Goal: Information Seeking & Learning: Check status

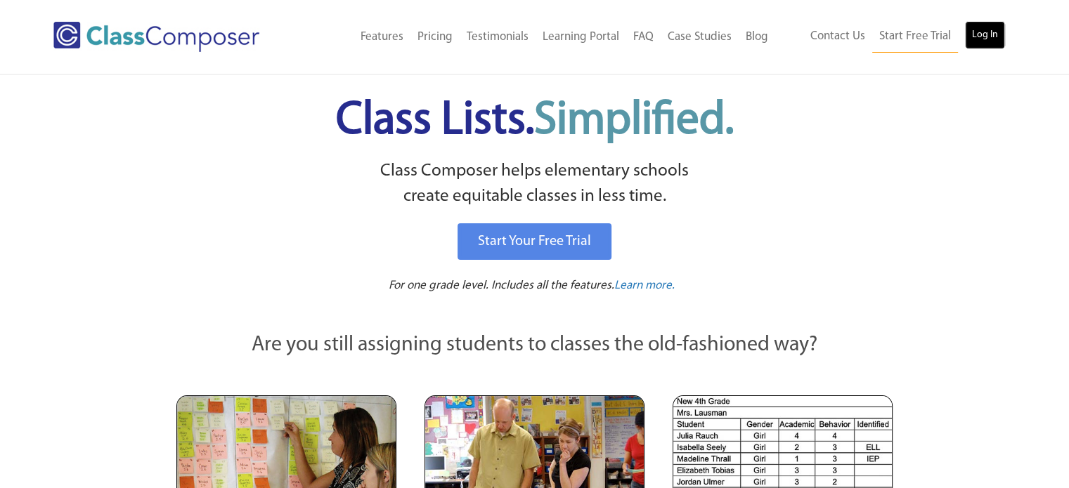
click at [985, 38] on link "Log In" at bounding box center [985, 35] width 40 height 28
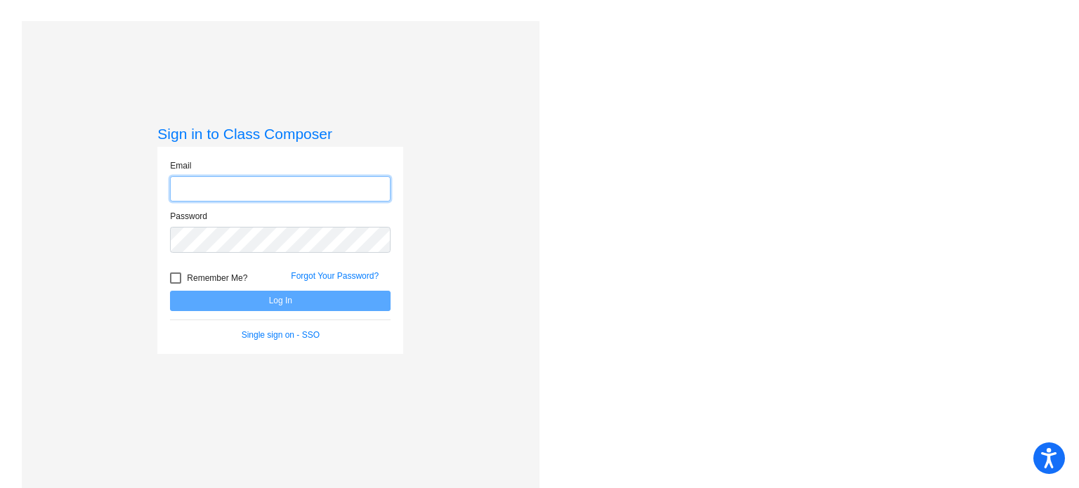
type input "[EMAIL_ADDRESS][PERSON_NAME][DOMAIN_NAME]"
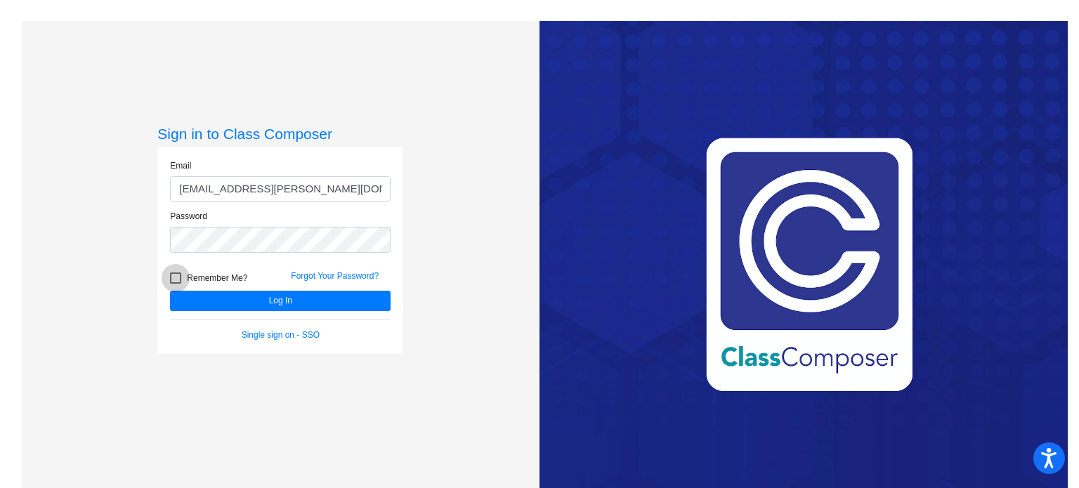
click at [174, 277] on div at bounding box center [175, 278] width 11 height 11
click at [175, 284] on input "Remember Me?" at bounding box center [175, 284] width 1 height 1
checkbox input "true"
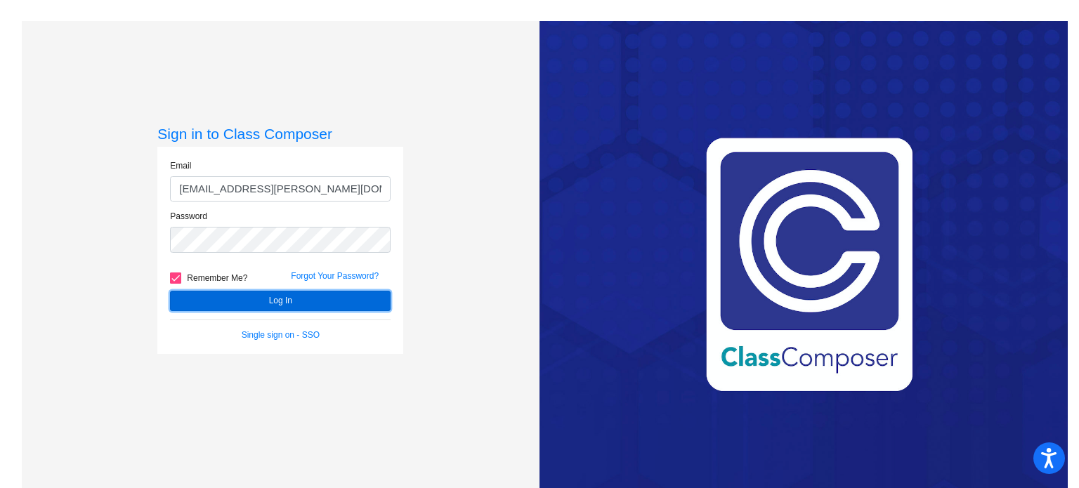
click at [199, 301] on button "Log In" at bounding box center [280, 301] width 221 height 20
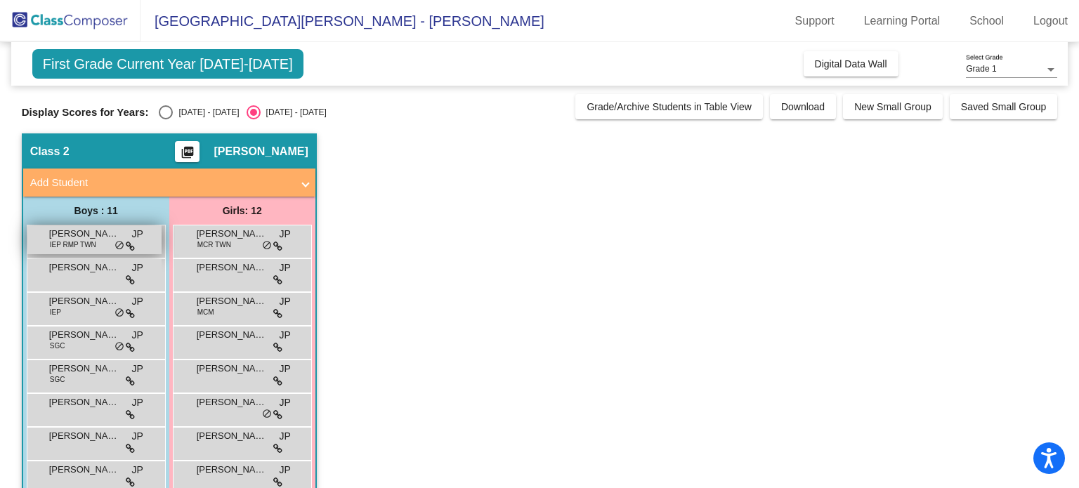
click at [107, 233] on span "[PERSON_NAME]" at bounding box center [84, 234] width 70 height 14
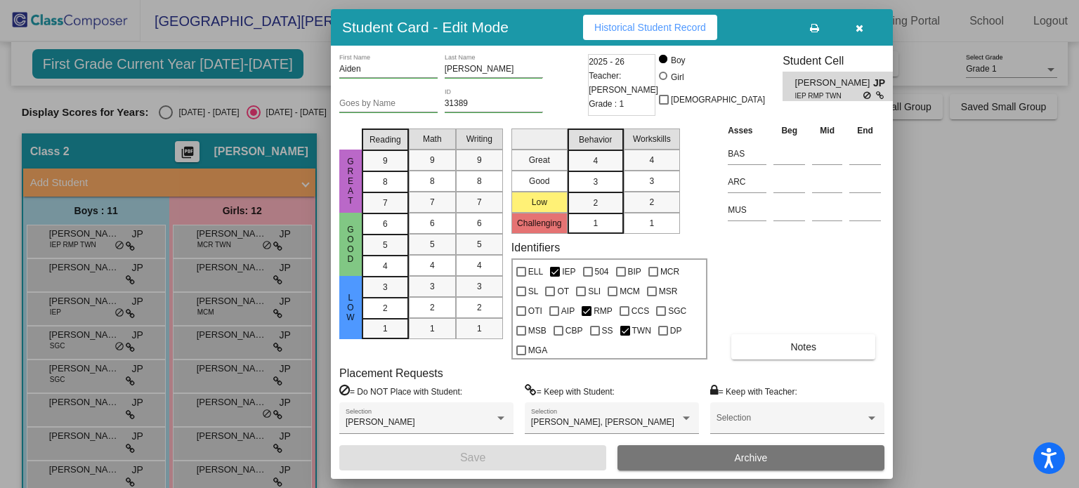
click at [765, 268] on div "Asses Beg Mid End BAS ARC MUS Notes" at bounding box center [805, 241] width 160 height 237
click at [783, 344] on button "Notes" at bounding box center [804, 347] width 144 height 25
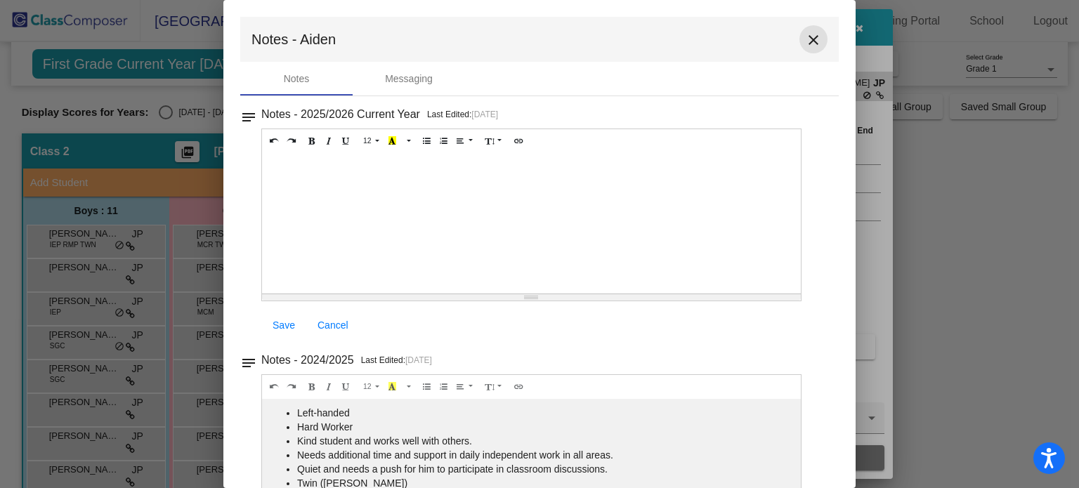
click at [805, 38] on mat-icon "close" at bounding box center [813, 40] width 17 height 17
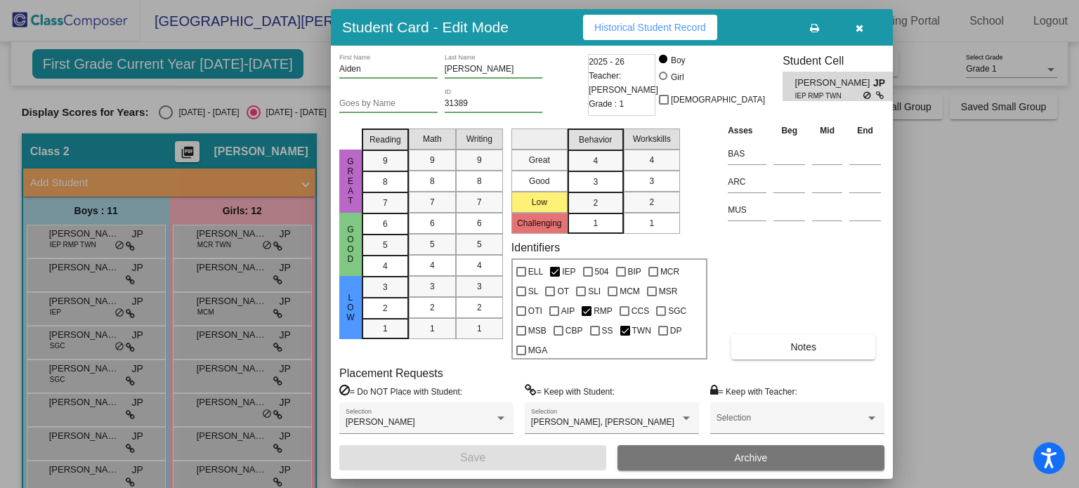
click at [673, 27] on span "Historical Student Record" at bounding box center [651, 27] width 112 height 11
click at [98, 273] on div at bounding box center [539, 244] width 1079 height 488
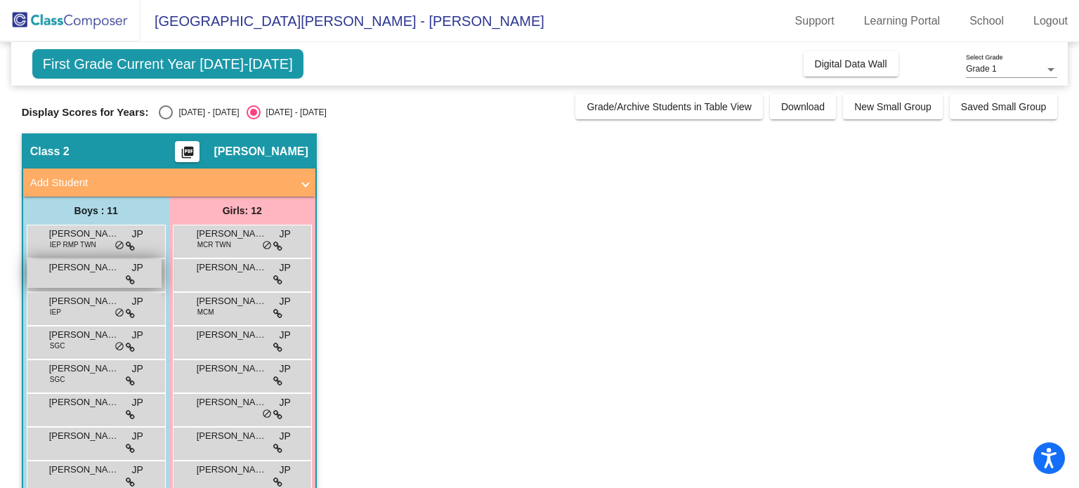
click at [104, 269] on span "Carter Manley" at bounding box center [84, 268] width 70 height 14
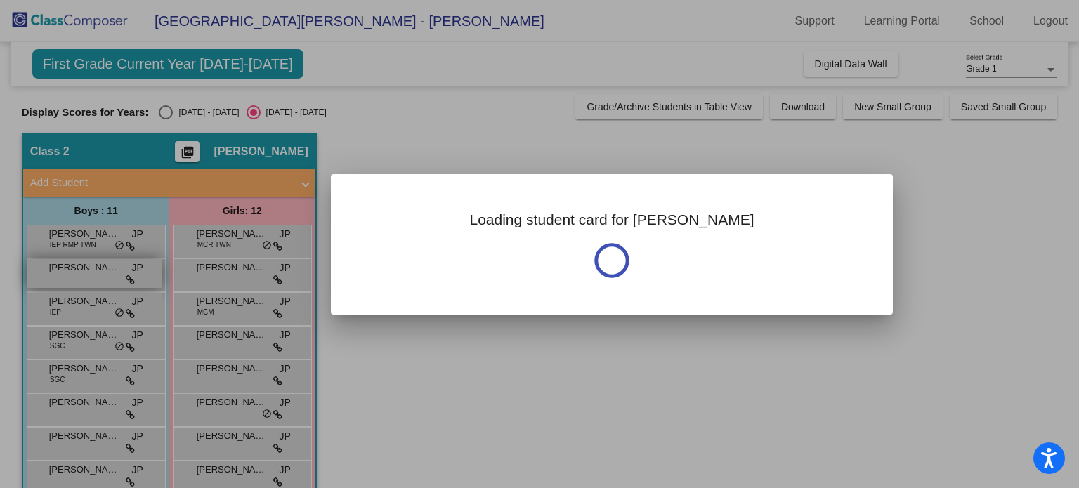
click at [104, 269] on div at bounding box center [539, 244] width 1079 height 488
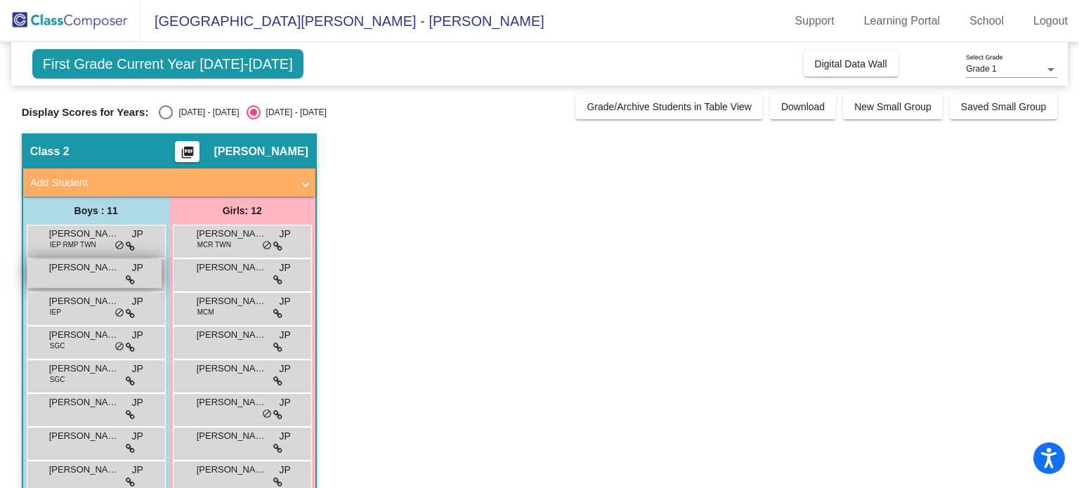
click at [104, 269] on span "Carter Manley" at bounding box center [84, 268] width 70 height 14
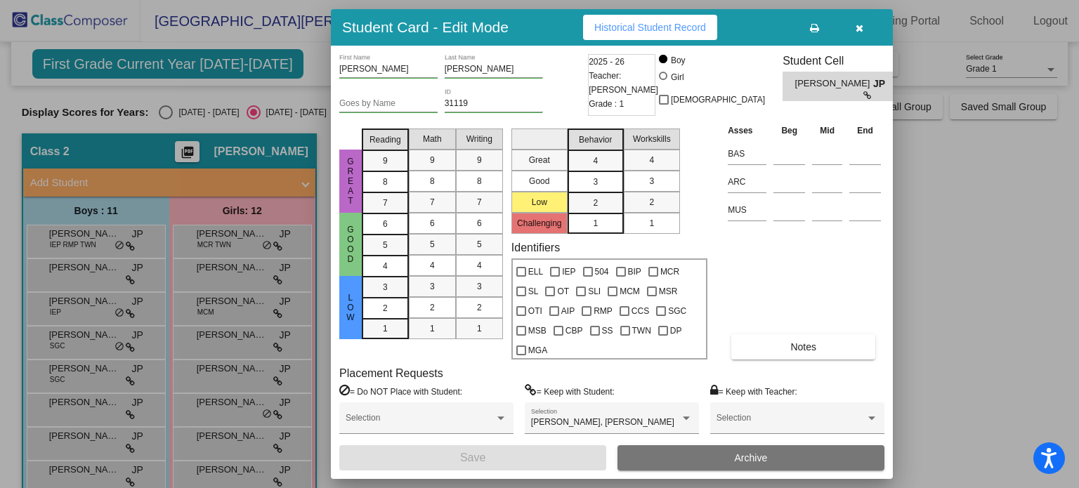
click at [659, 30] on span "Historical Student Record" at bounding box center [651, 27] width 112 height 11
click at [81, 299] on div at bounding box center [539, 244] width 1079 height 488
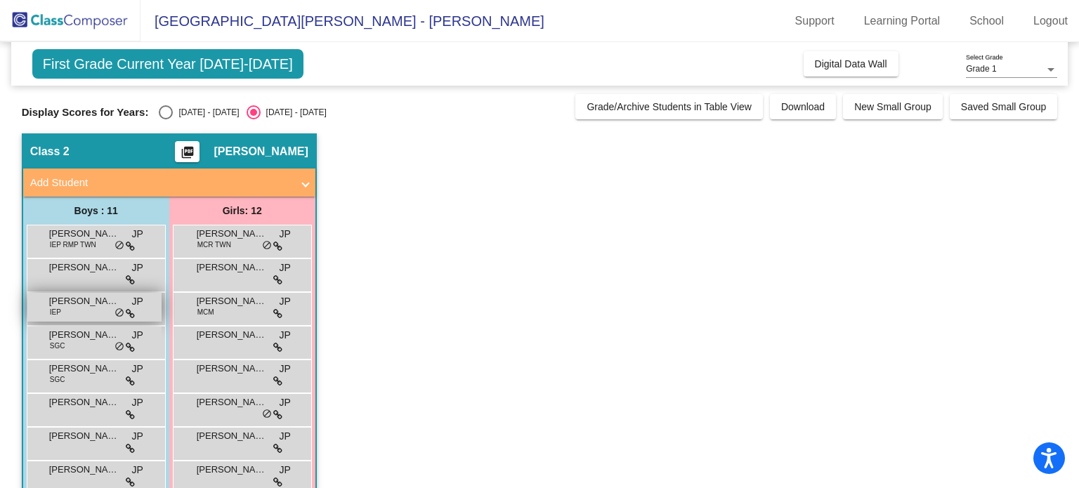
click at [82, 301] on span "Chase Milla" at bounding box center [84, 301] width 70 height 14
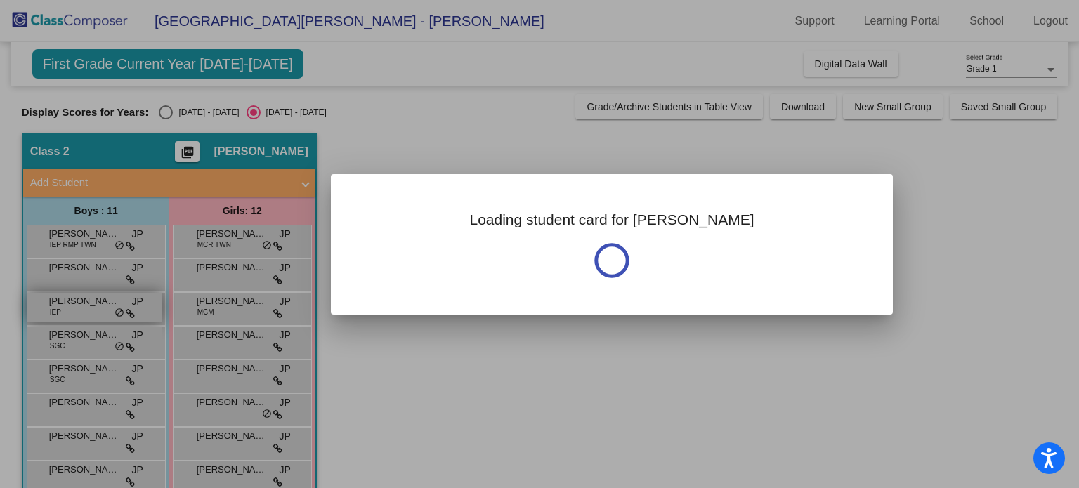
click at [82, 301] on div at bounding box center [539, 244] width 1079 height 488
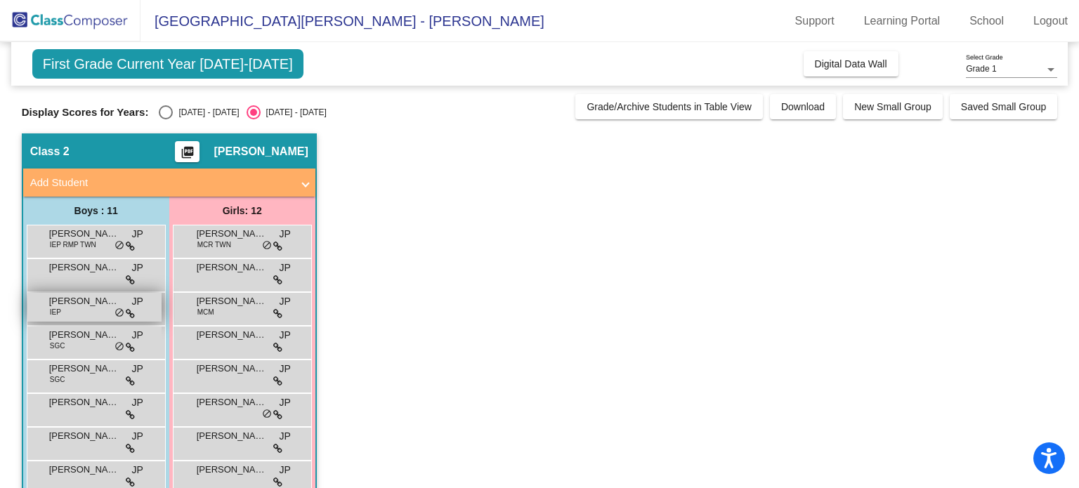
click at [82, 302] on span "Chase Milla" at bounding box center [84, 301] width 70 height 14
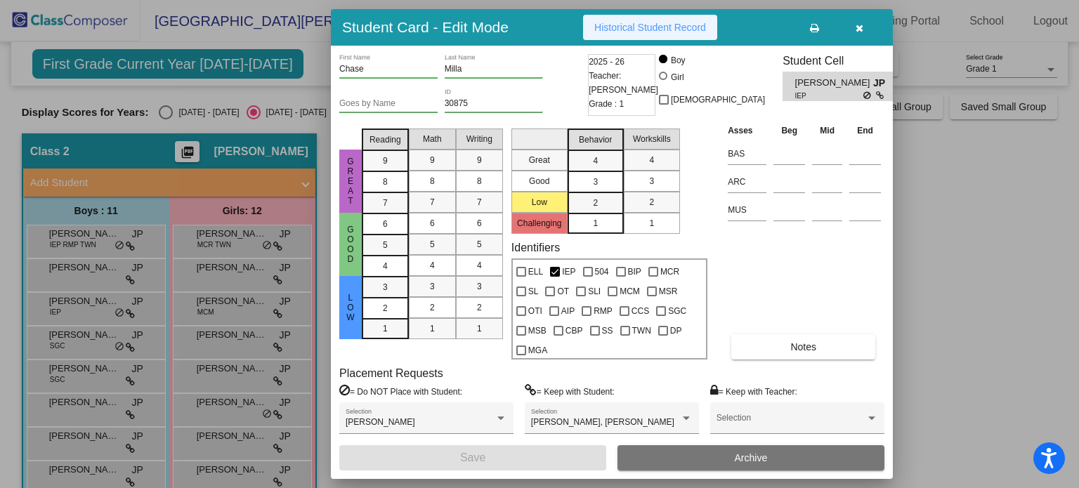
click at [681, 25] on span "Historical Student Record" at bounding box center [651, 27] width 112 height 11
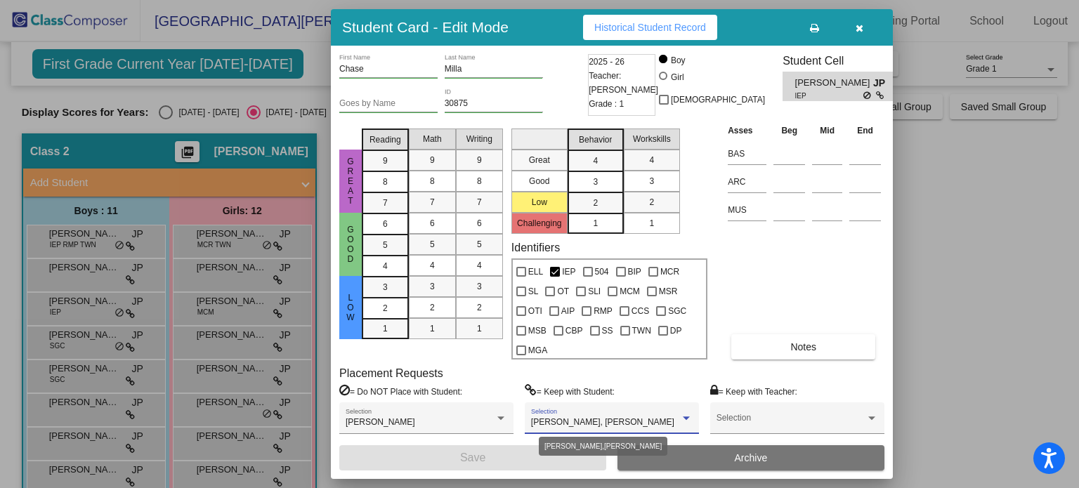
click at [692, 424] on div "Karson Waheem-Daugherty, Spencer Wurm" at bounding box center [612, 423] width 162 height 10
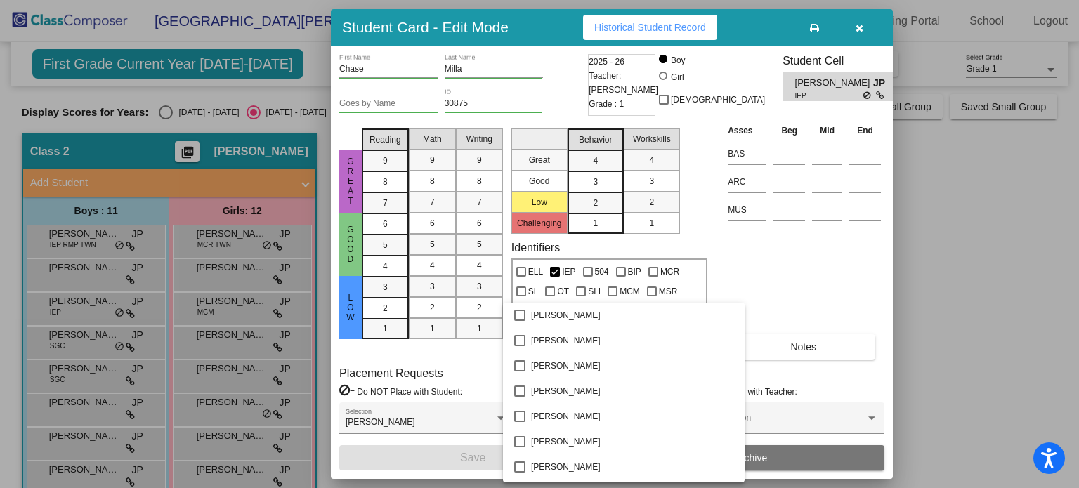
scroll to position [3915, 0]
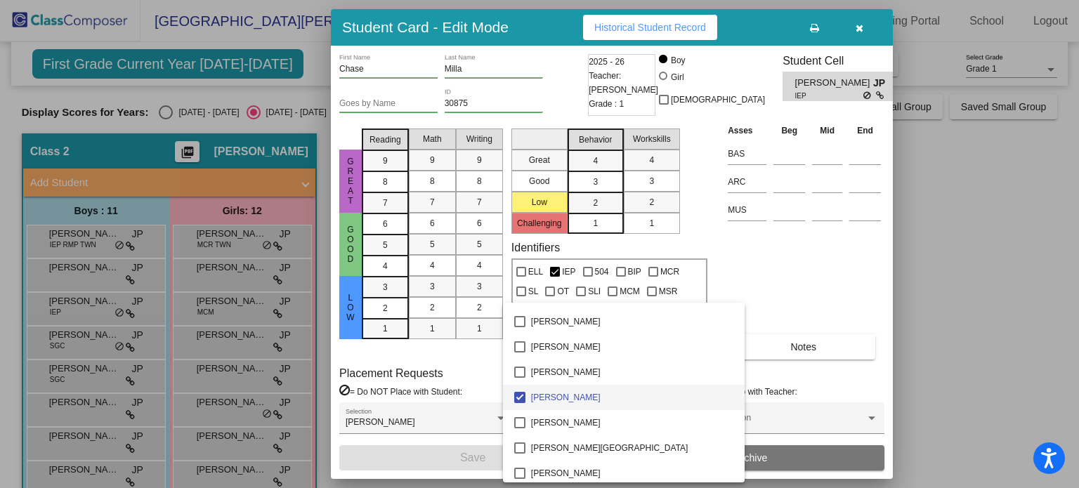
click at [786, 273] on div at bounding box center [539, 244] width 1079 height 488
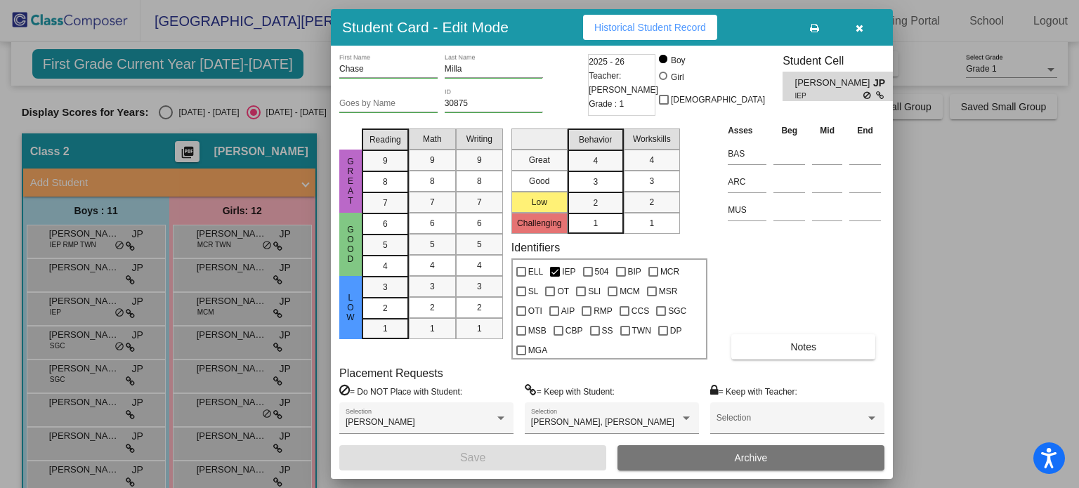
click at [81, 339] on div at bounding box center [539, 244] width 1079 height 488
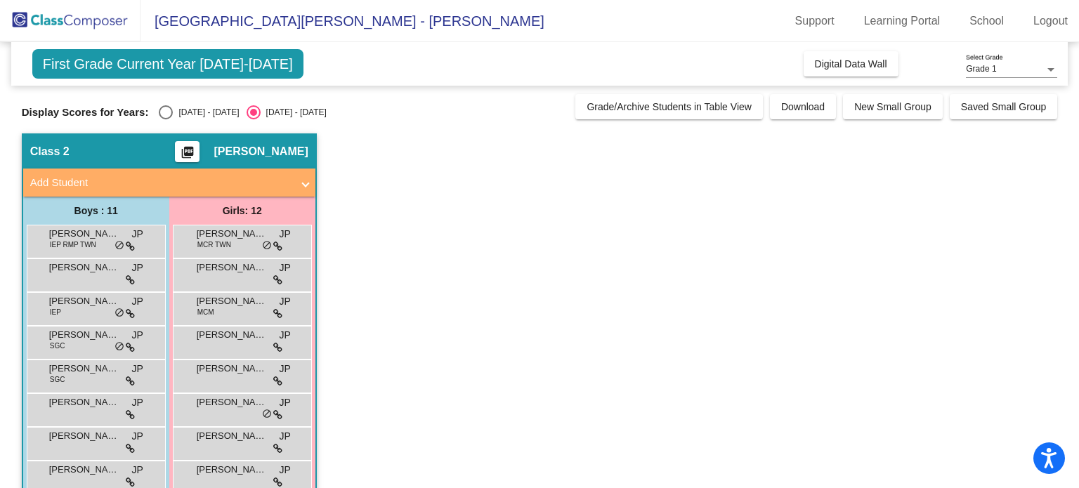
click at [81, 339] on span "Colson Nixon" at bounding box center [84, 335] width 70 height 14
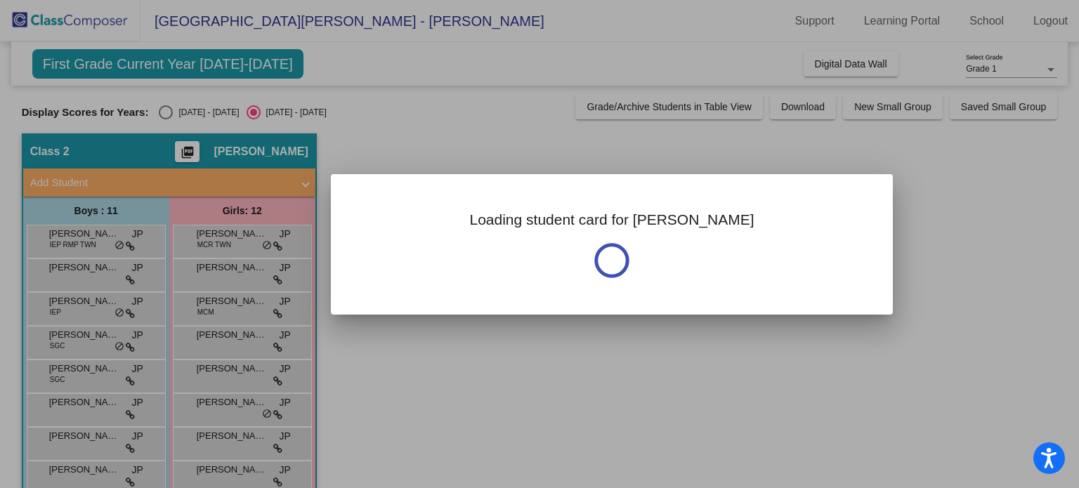
click at [81, 339] on div at bounding box center [539, 244] width 1079 height 488
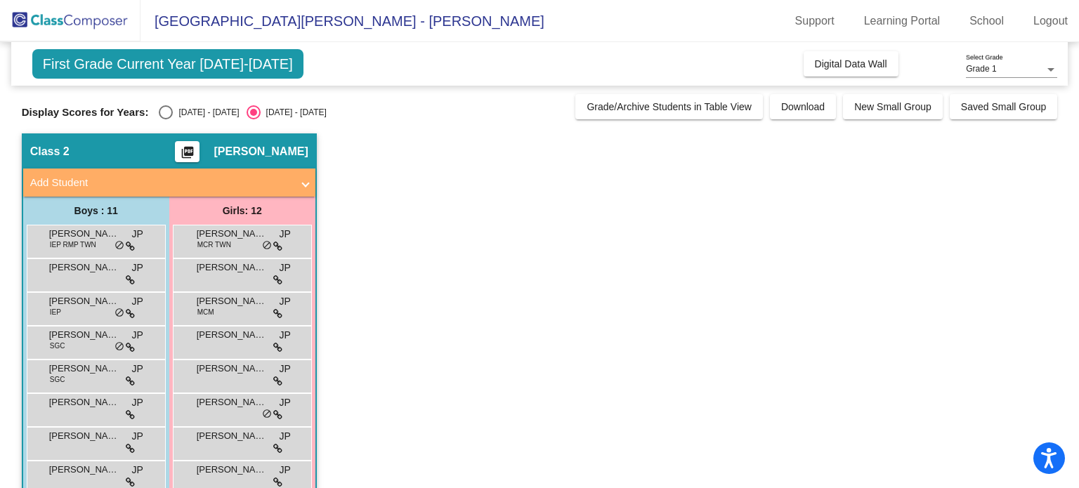
click at [81, 339] on span "Colson Nixon" at bounding box center [84, 335] width 70 height 14
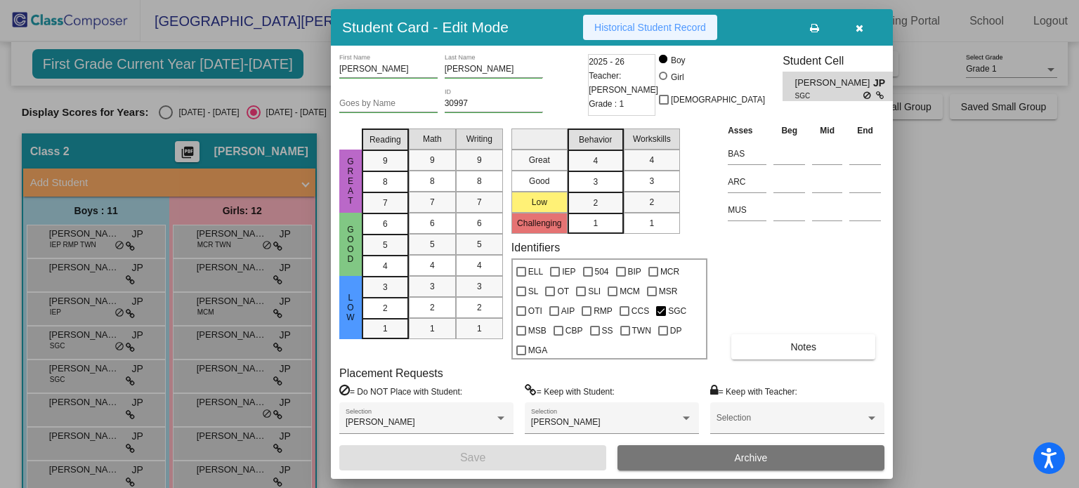
click at [663, 25] on span "Historical Student Record" at bounding box center [651, 27] width 112 height 11
click at [90, 370] on div at bounding box center [539, 244] width 1079 height 488
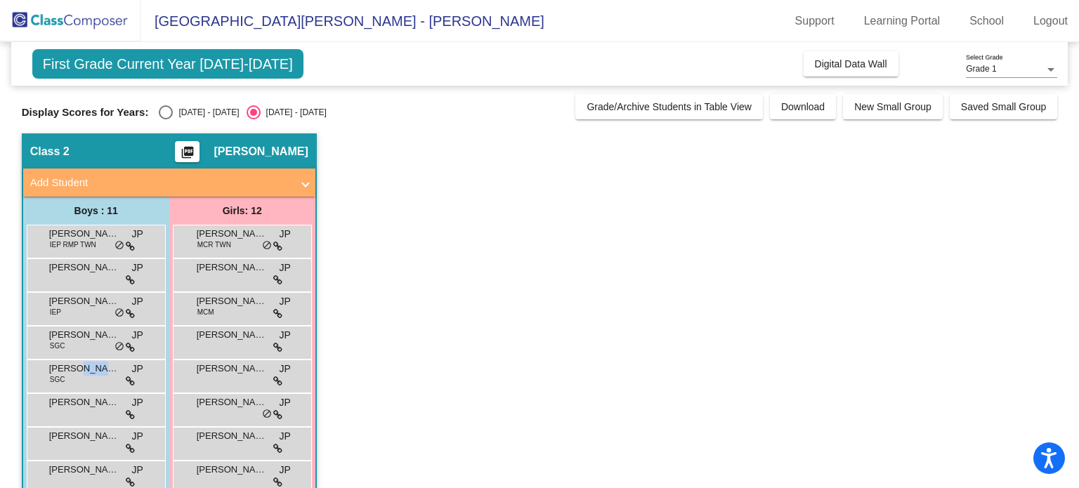
click at [90, 370] on span "Flynn Faulkner" at bounding box center [84, 369] width 70 height 14
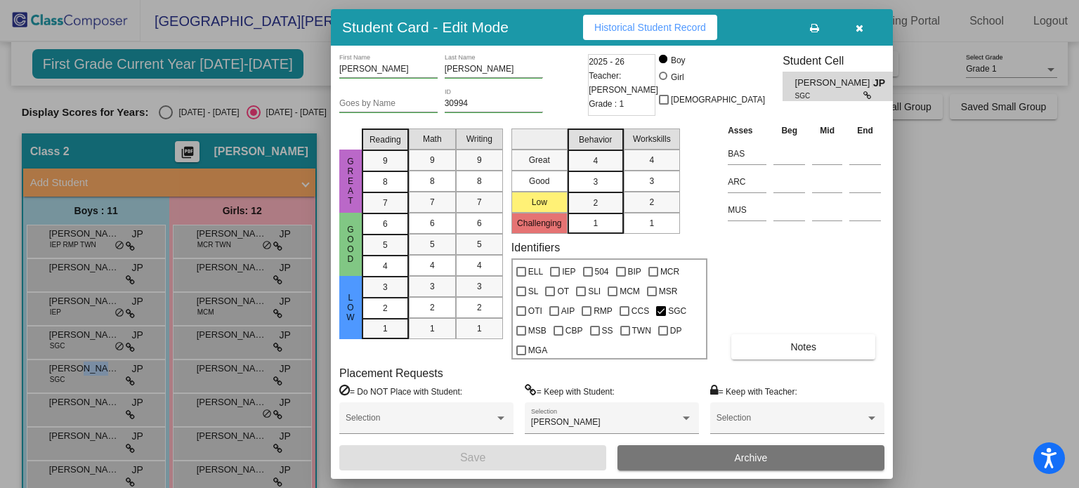
click at [633, 21] on button "Historical Student Record" at bounding box center [650, 27] width 134 height 25
click at [73, 407] on div at bounding box center [539, 244] width 1079 height 488
click at [73, 407] on span "Isaac Hay" at bounding box center [84, 403] width 70 height 14
click at [644, 30] on span "Historical Student Record" at bounding box center [651, 27] width 112 height 11
click at [98, 435] on div at bounding box center [539, 244] width 1079 height 488
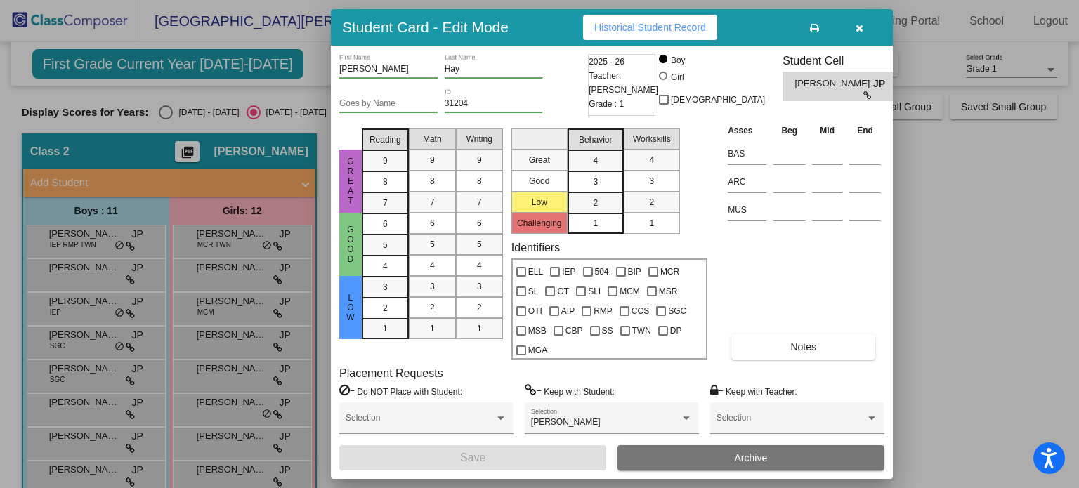
click at [98, 435] on span "Jeffrey Waters" at bounding box center [84, 436] width 70 height 14
click at [636, 25] on span "Historical Student Record" at bounding box center [651, 27] width 112 height 11
click at [82, 472] on div at bounding box center [539, 244] width 1079 height 488
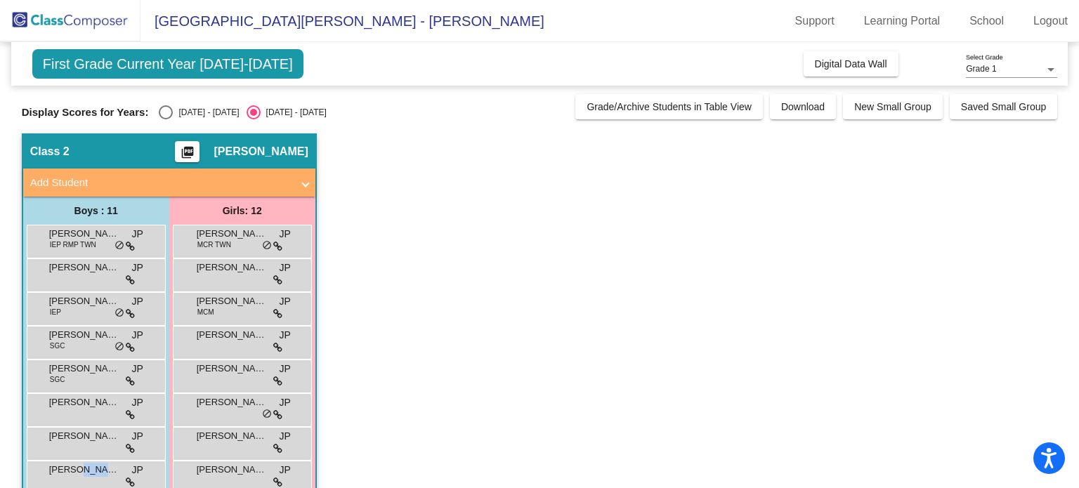
click at [82, 472] on span "Lucas Coello Faria" at bounding box center [84, 470] width 70 height 14
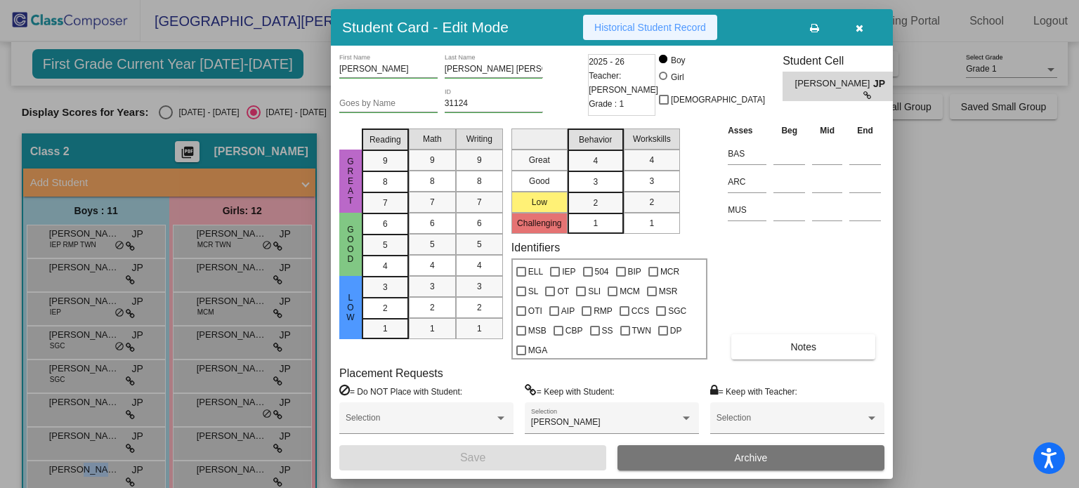
click at [663, 30] on span "Historical Student Record" at bounding box center [651, 27] width 112 height 11
click at [303, 182] on div at bounding box center [539, 244] width 1079 height 488
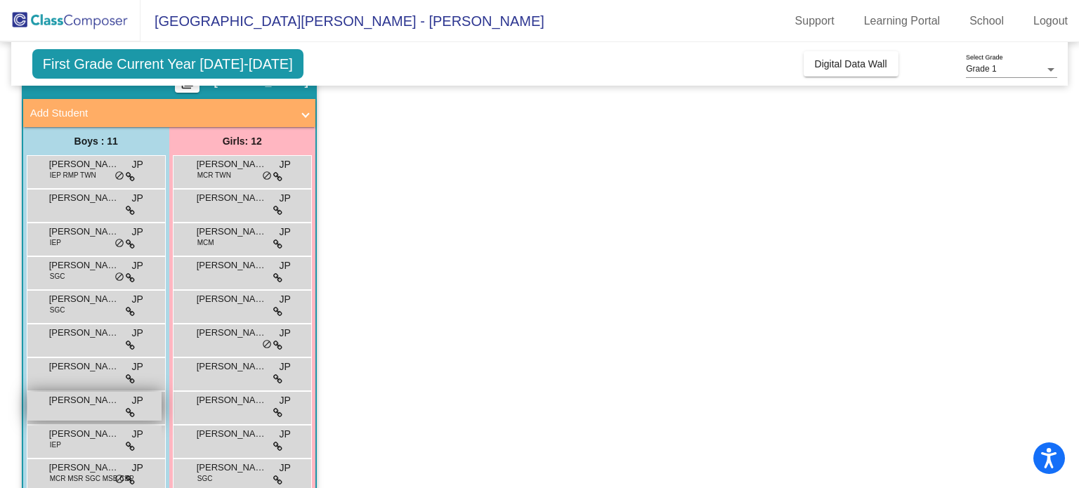
scroll to position [163, 0]
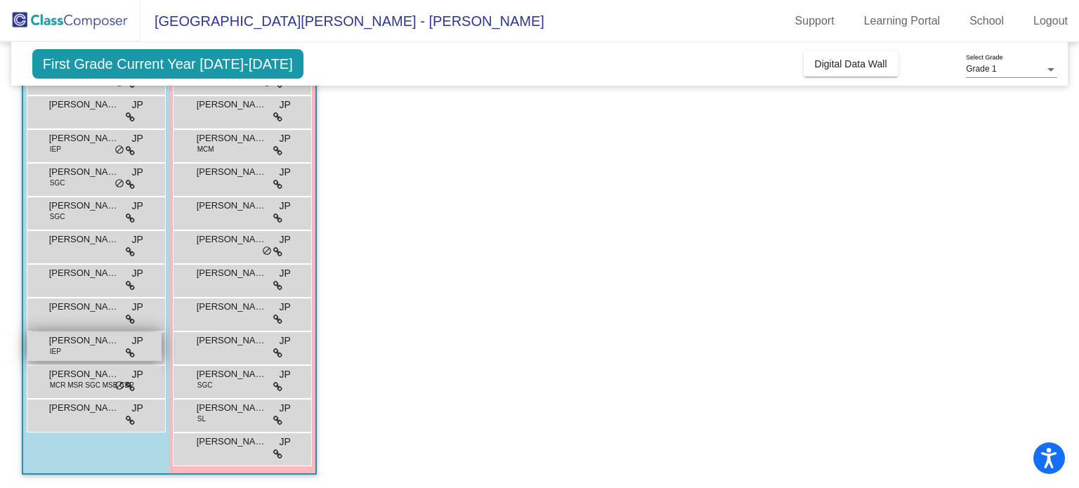
click at [72, 348] on div "Nathaniel Utter IEP JP lock do_not_disturb_alt" at bounding box center [94, 346] width 134 height 29
click at [70, 348] on div "Nathaniel Utter IEP JP lock do_not_disturb_alt" at bounding box center [94, 346] width 134 height 29
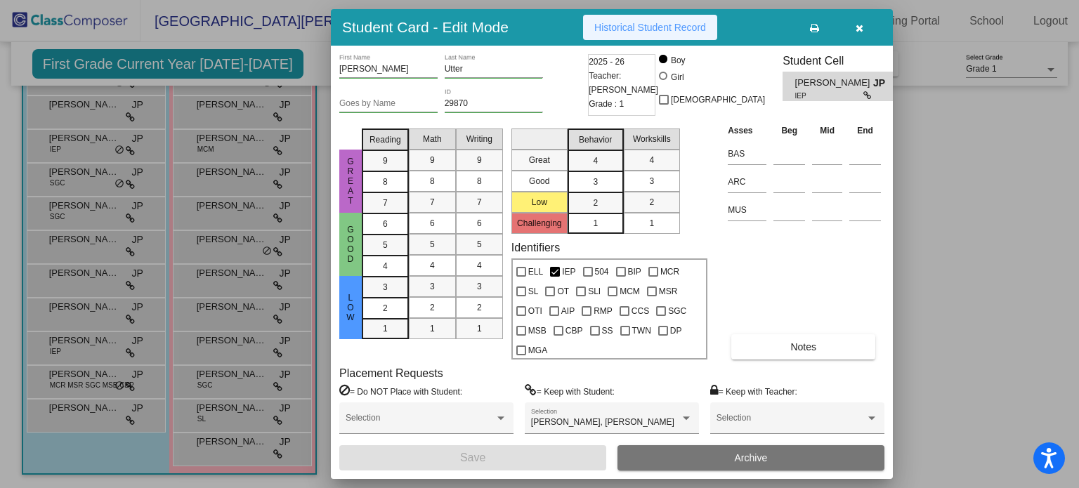
click at [637, 22] on span "Historical Student Record" at bounding box center [651, 27] width 112 height 11
click at [83, 373] on div at bounding box center [539, 244] width 1079 height 488
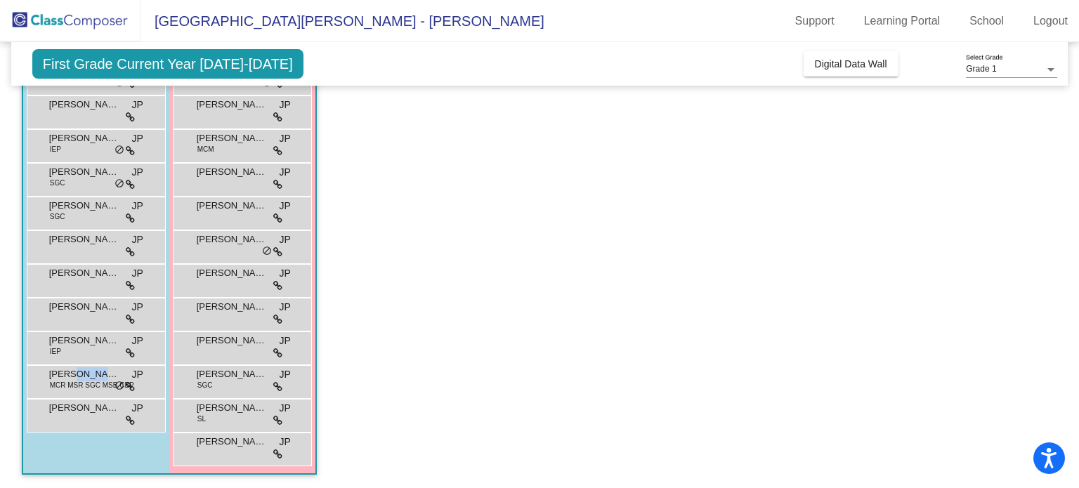
click at [83, 373] on span "Sage Morris" at bounding box center [84, 375] width 70 height 14
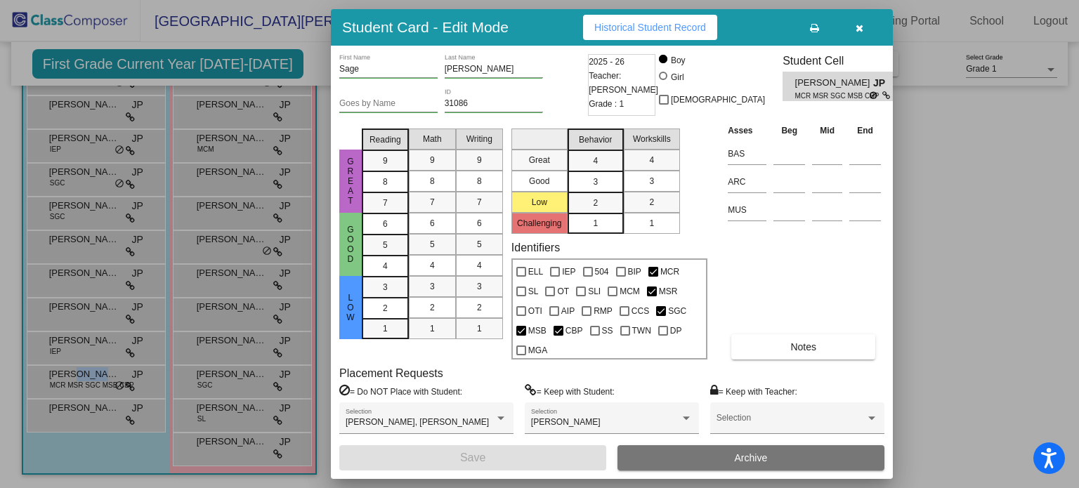
click at [637, 30] on span "Historical Student Record" at bounding box center [651, 27] width 112 height 11
click at [96, 412] on div at bounding box center [539, 244] width 1079 height 488
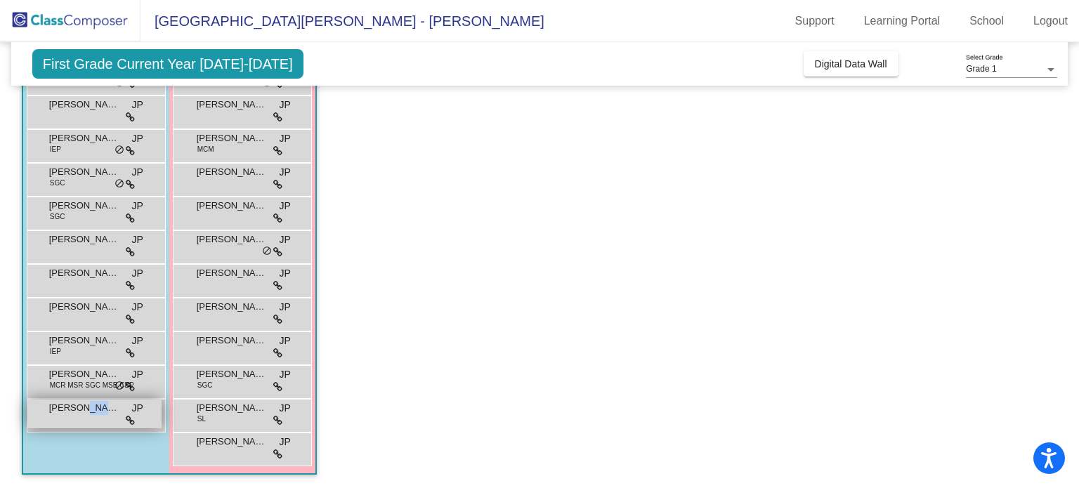
click at [96, 412] on span "Samuel Lacey" at bounding box center [84, 408] width 70 height 14
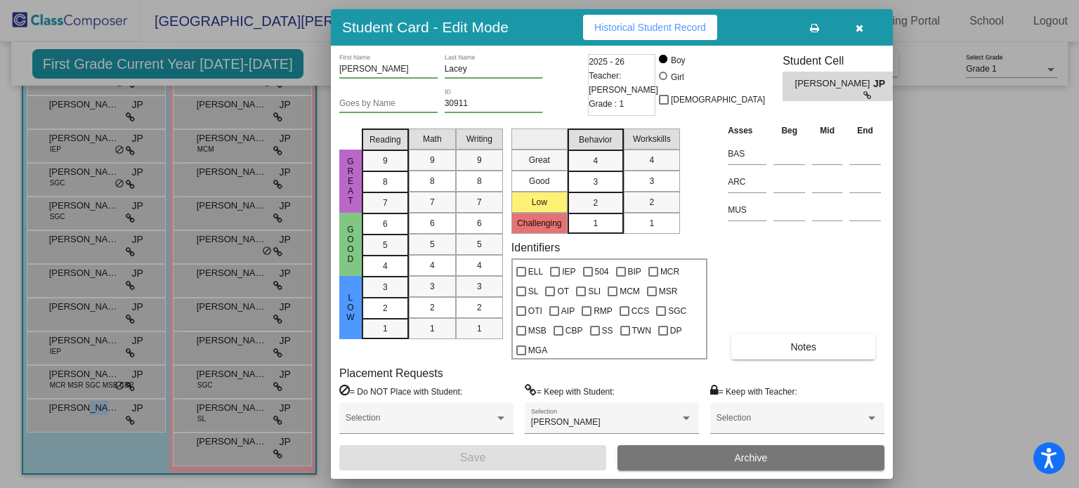
click at [692, 27] on span "Historical Student Record" at bounding box center [651, 27] width 112 height 11
click at [245, 335] on div at bounding box center [539, 244] width 1079 height 488
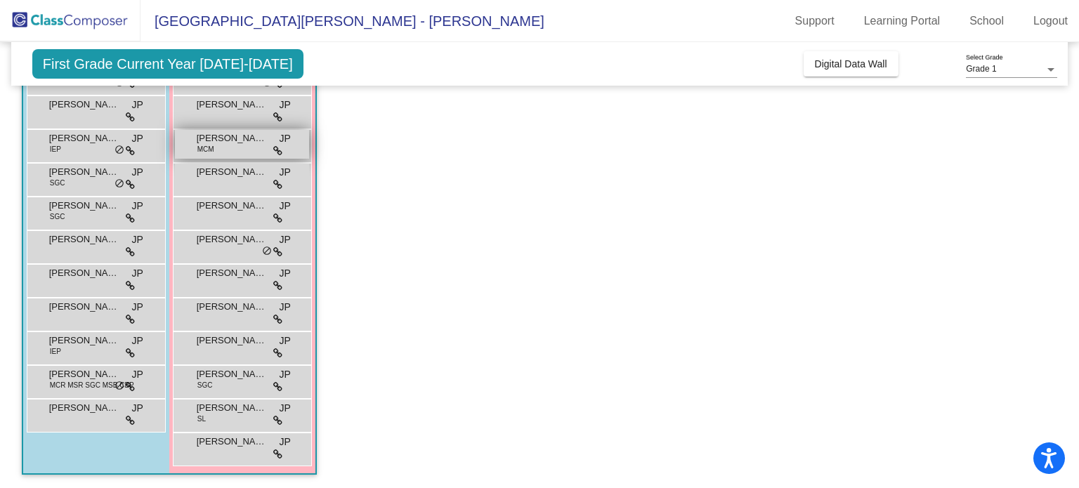
scroll to position [0, 0]
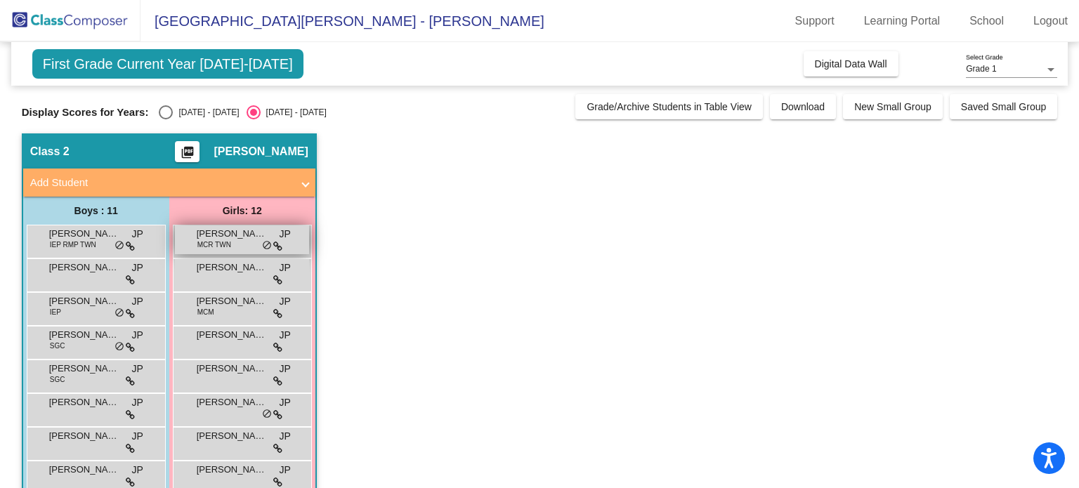
click at [235, 241] on div "Amelia Forbes MCR TWN JP lock do_not_disturb_alt" at bounding box center [242, 240] width 134 height 29
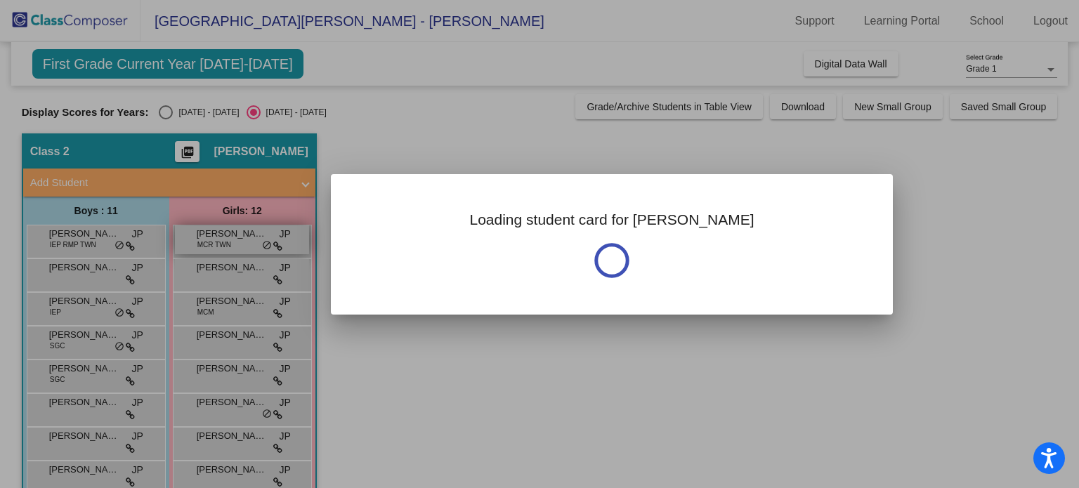
click at [235, 240] on div at bounding box center [539, 244] width 1079 height 488
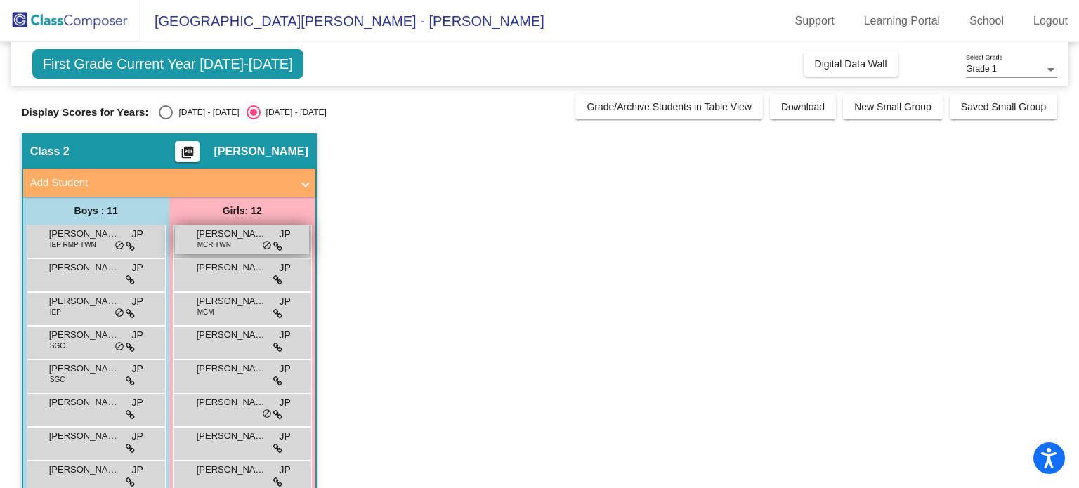
click at [235, 240] on div "Amelia Forbes MCR TWN JP lock do_not_disturb_alt" at bounding box center [242, 240] width 134 height 29
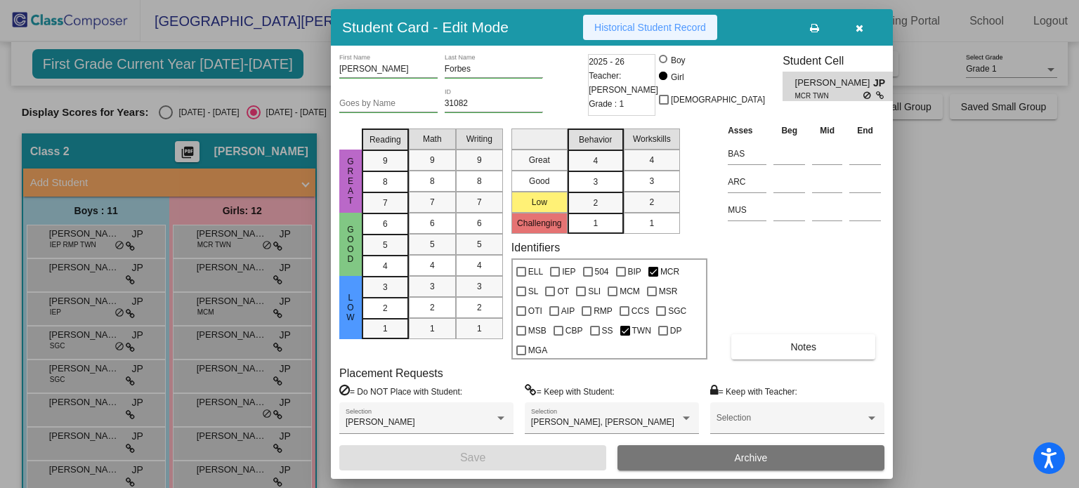
click at [663, 24] on span "Historical Student Record" at bounding box center [651, 27] width 112 height 11
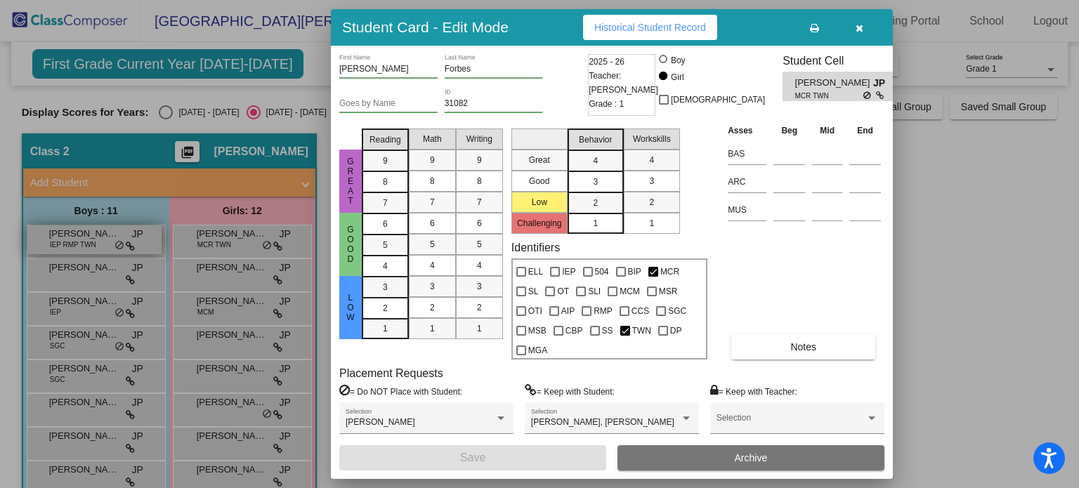
click at [91, 234] on div at bounding box center [539, 244] width 1079 height 488
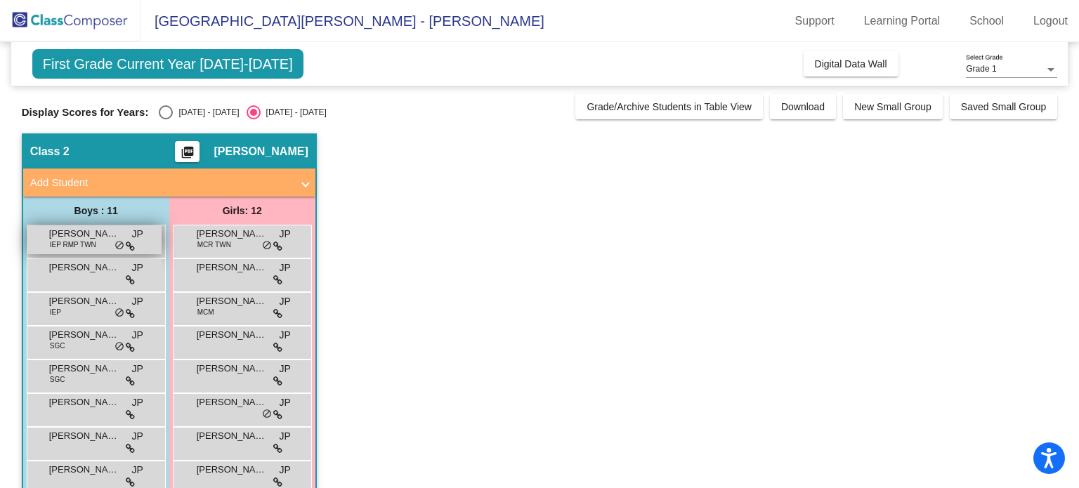
click at [90, 236] on span "Aiden Carrabine" at bounding box center [84, 234] width 70 height 14
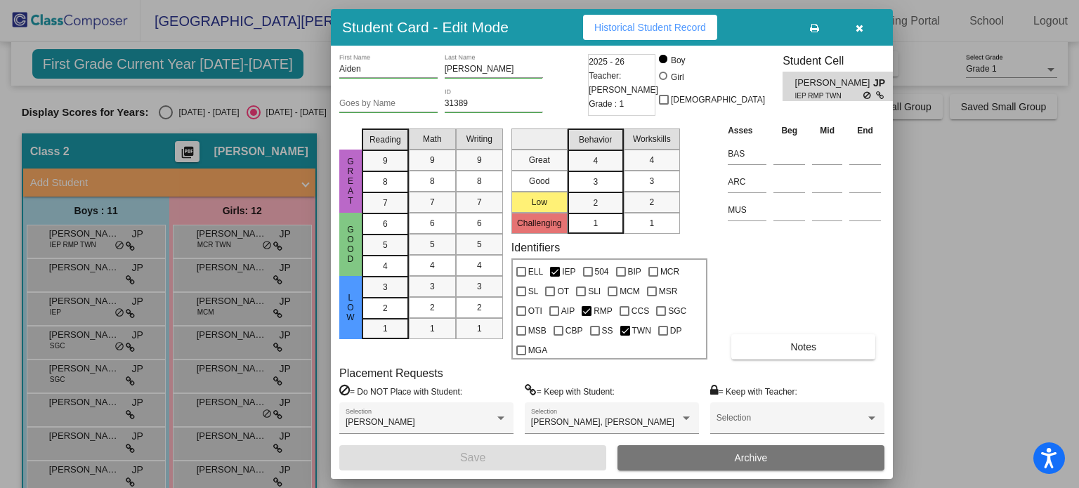
click at [84, 264] on div at bounding box center [539, 244] width 1079 height 488
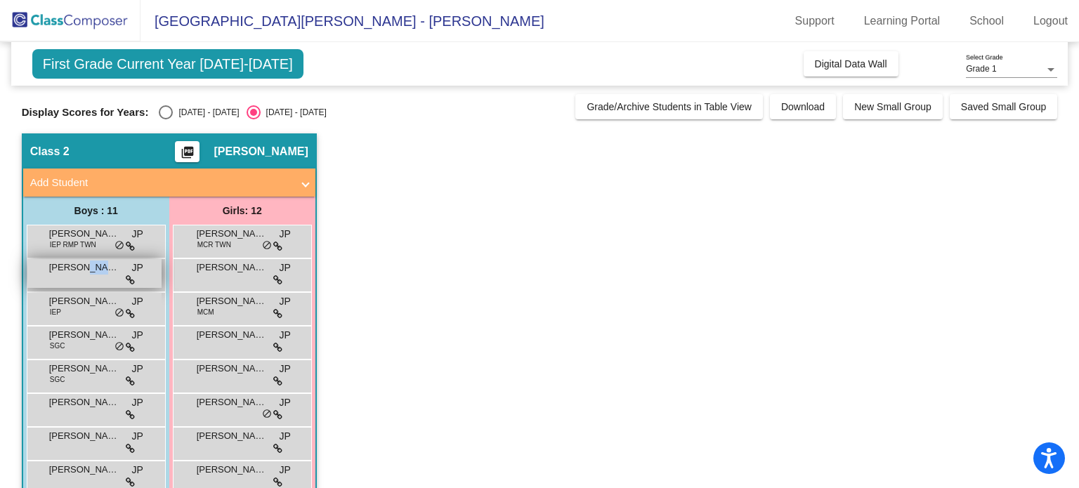
click at [84, 264] on span "Carter Manley" at bounding box center [84, 268] width 70 height 14
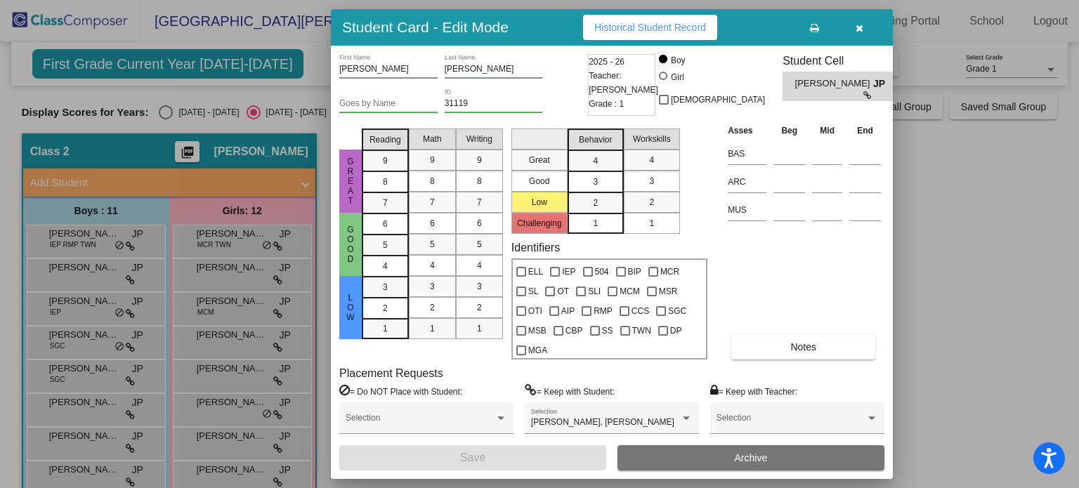
click at [77, 404] on div at bounding box center [539, 244] width 1079 height 488
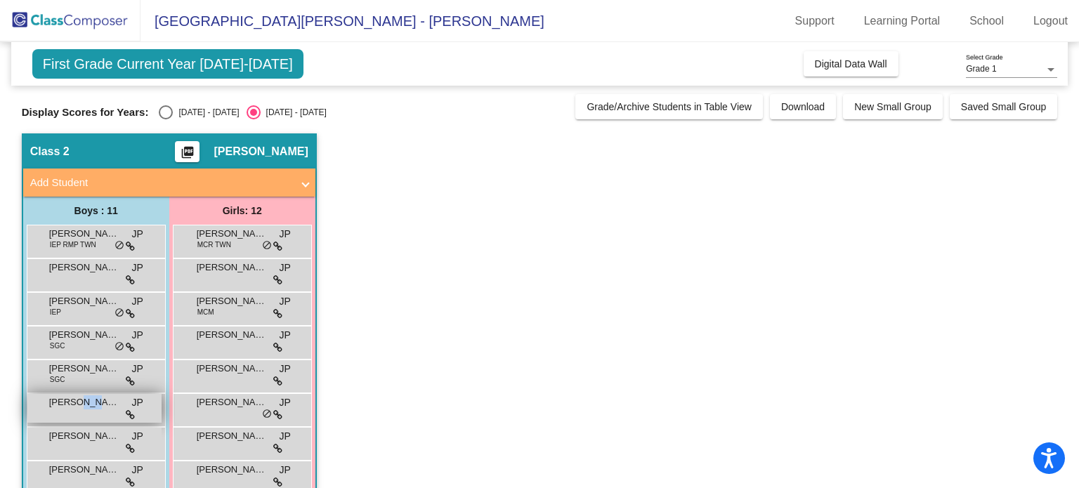
click at [77, 404] on span "Isaac Hay" at bounding box center [84, 403] width 70 height 14
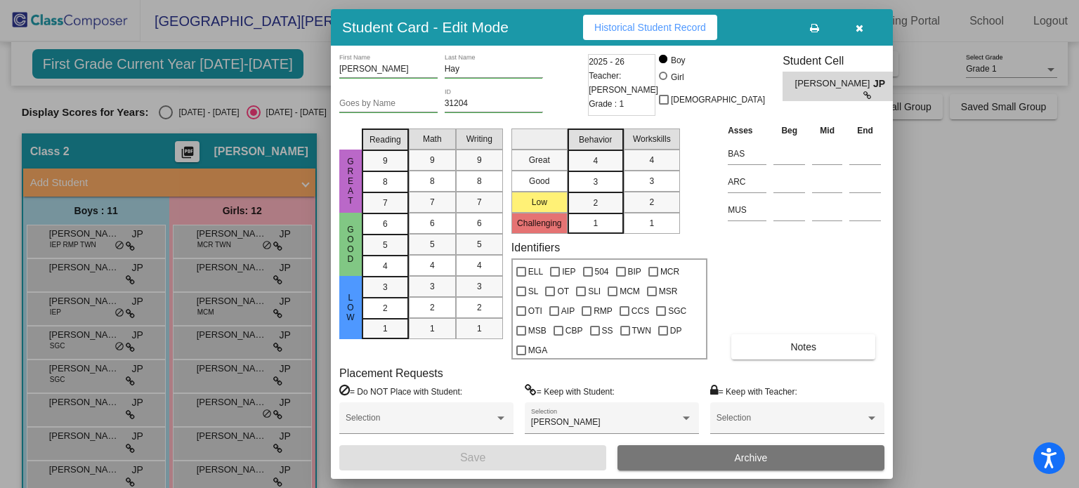
click at [87, 432] on div at bounding box center [539, 244] width 1079 height 488
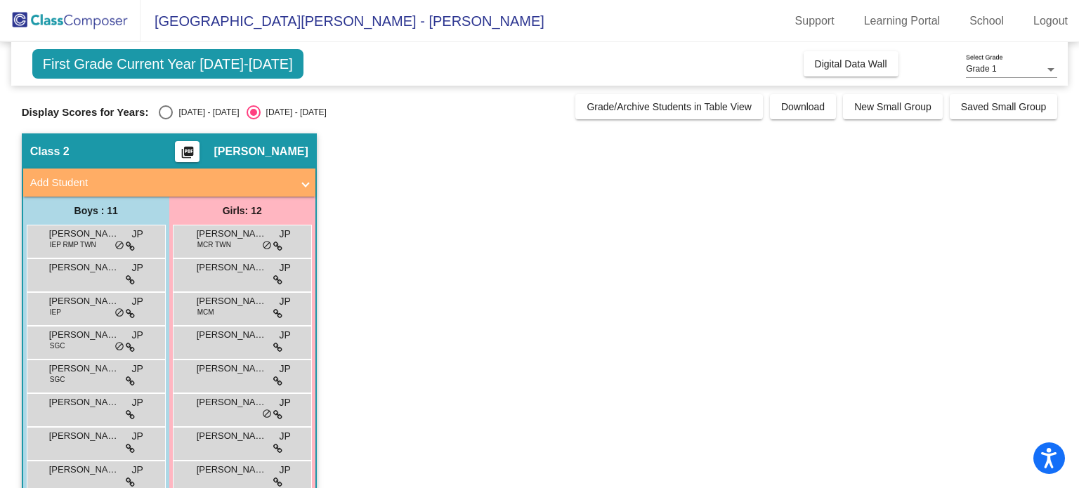
click at [87, 432] on span "Jeffrey Waters" at bounding box center [84, 436] width 70 height 14
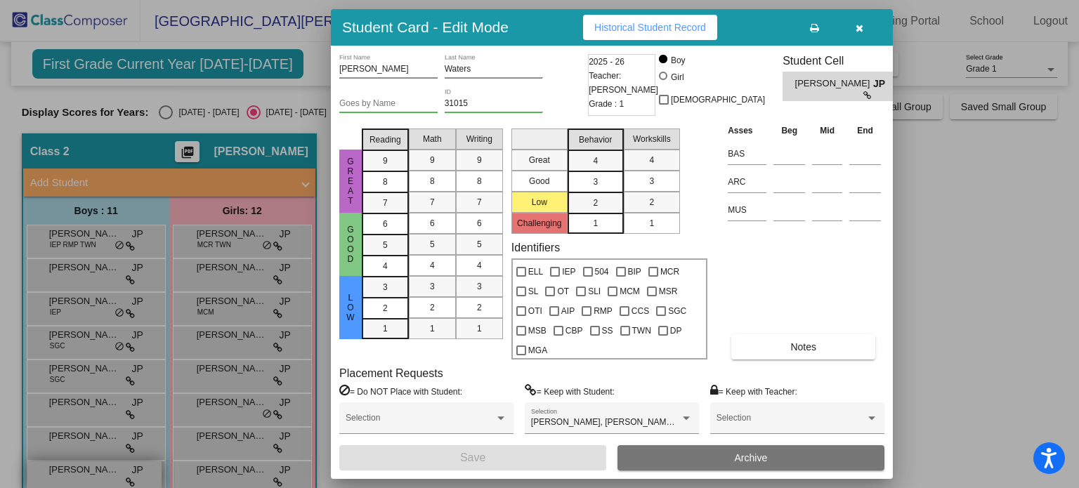
click at [82, 467] on div at bounding box center [539, 244] width 1079 height 488
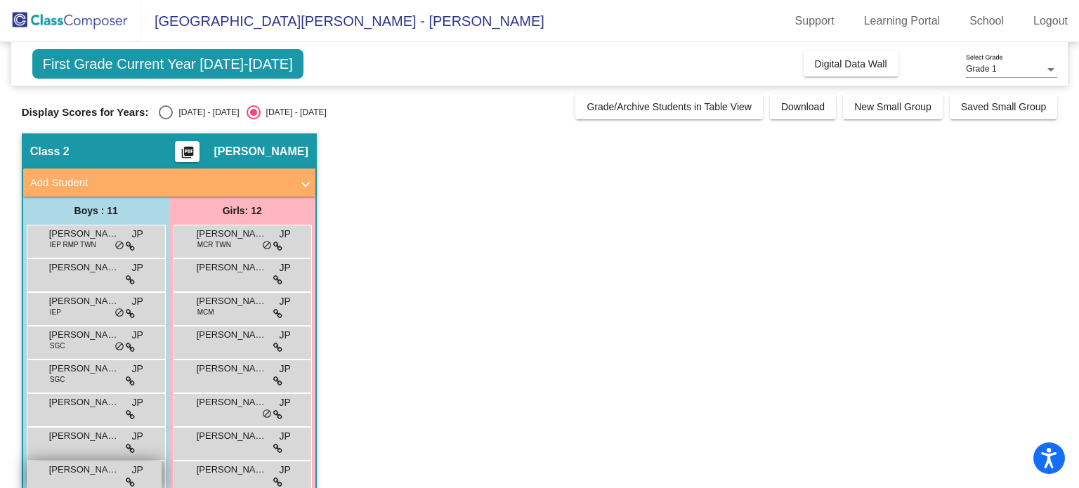
click at [82, 466] on span "Lucas Coello Faria" at bounding box center [84, 470] width 70 height 14
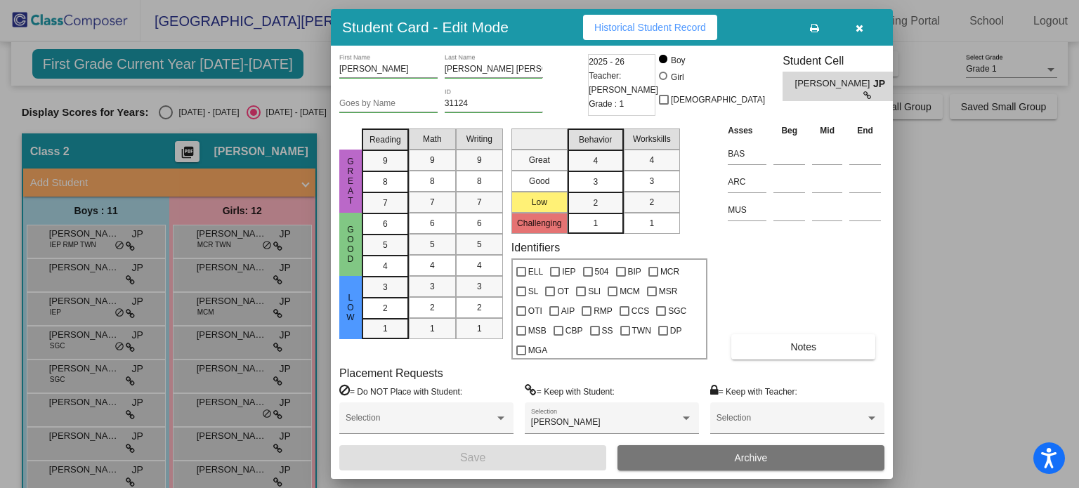
click at [138, 375] on div at bounding box center [539, 244] width 1079 height 488
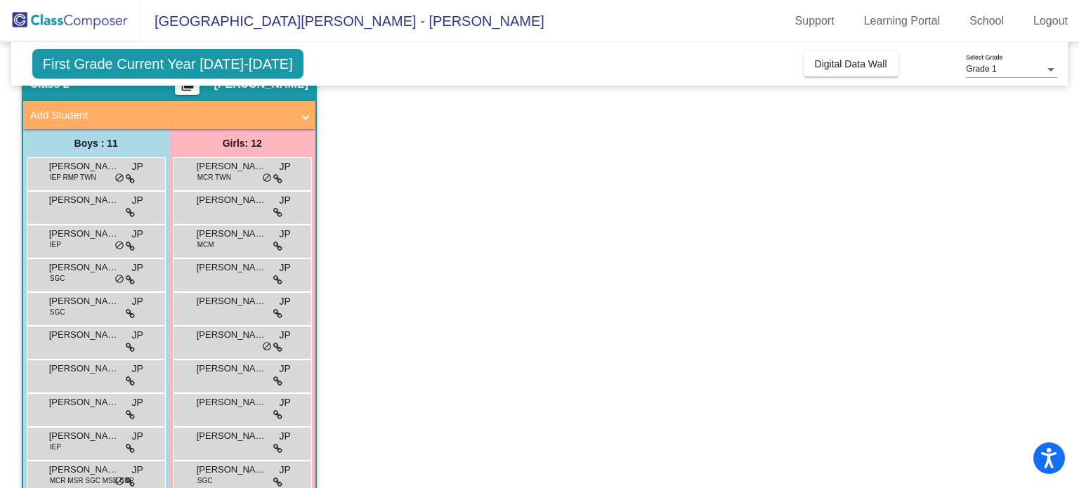
scroll to position [163, 0]
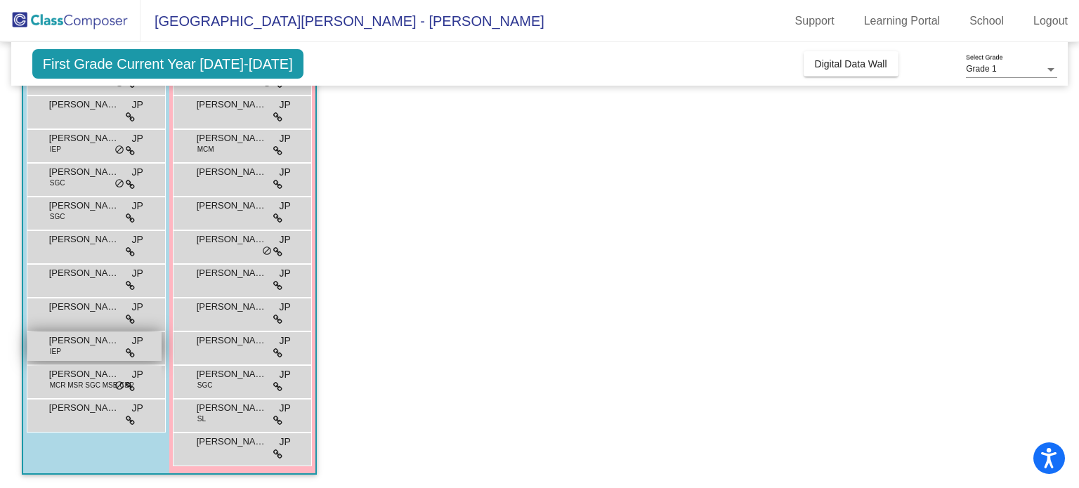
click at [88, 339] on span "Nathaniel Utter" at bounding box center [84, 341] width 70 height 14
click at [93, 342] on span "Nathaniel Utter" at bounding box center [84, 341] width 70 height 14
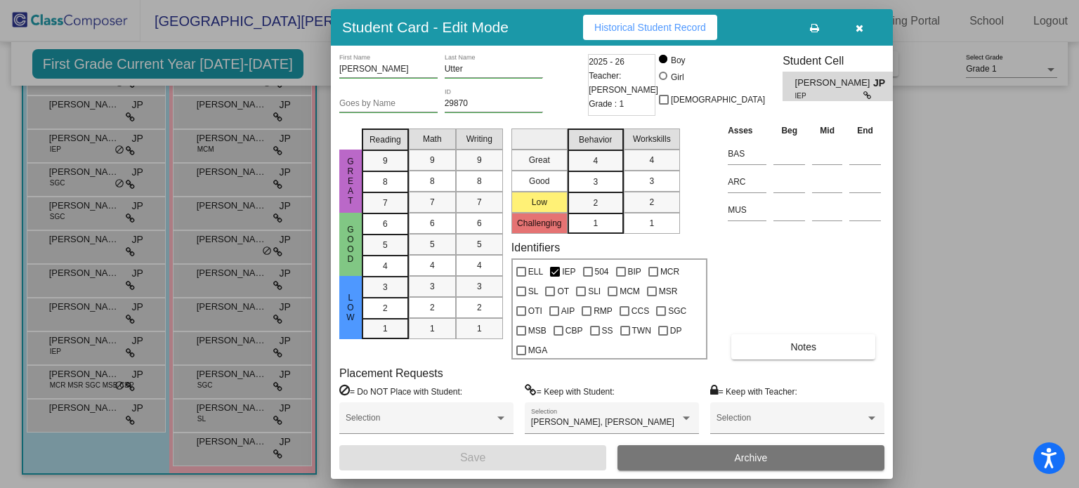
click at [90, 381] on div at bounding box center [539, 244] width 1079 height 488
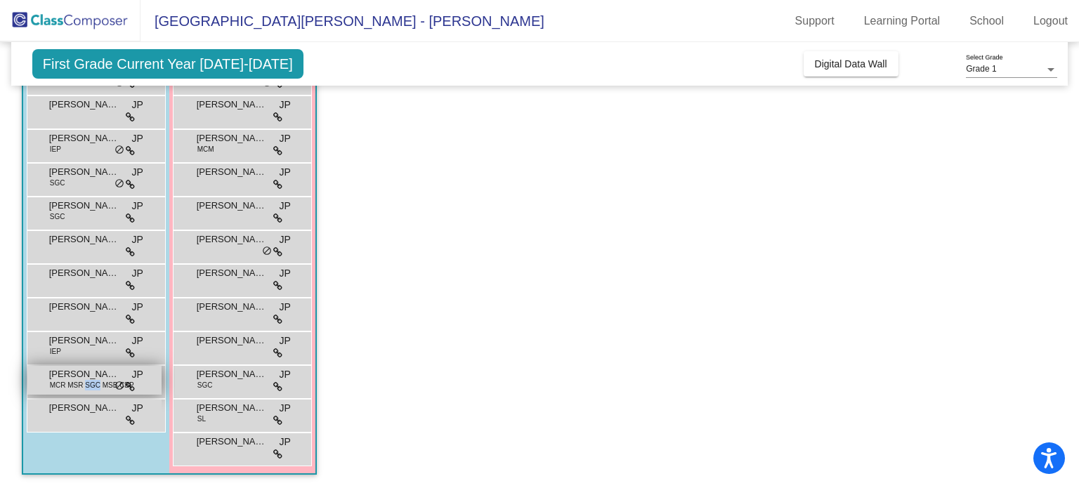
click at [90, 380] on span "MCR MSR SGC MSB CBP" at bounding box center [92, 385] width 84 height 11
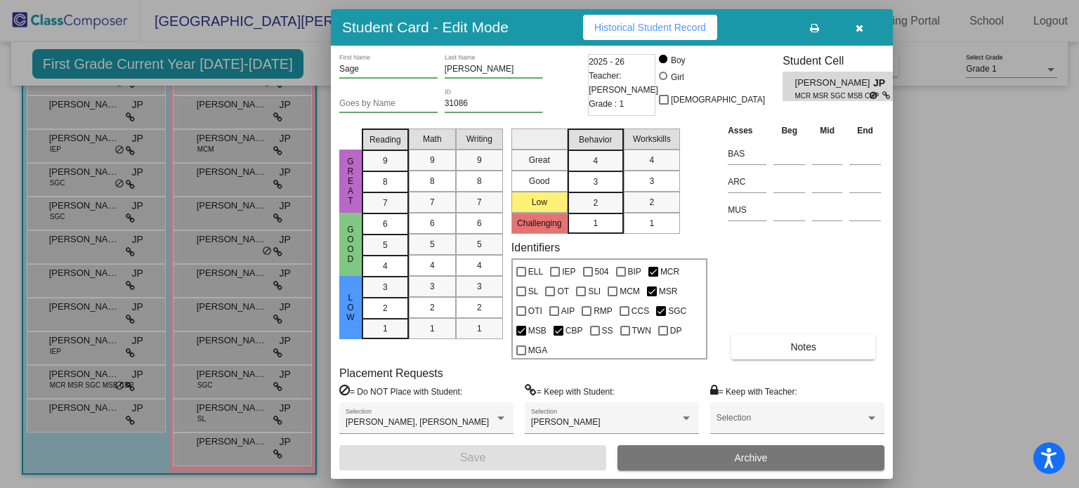
click at [90, 407] on div at bounding box center [539, 244] width 1079 height 488
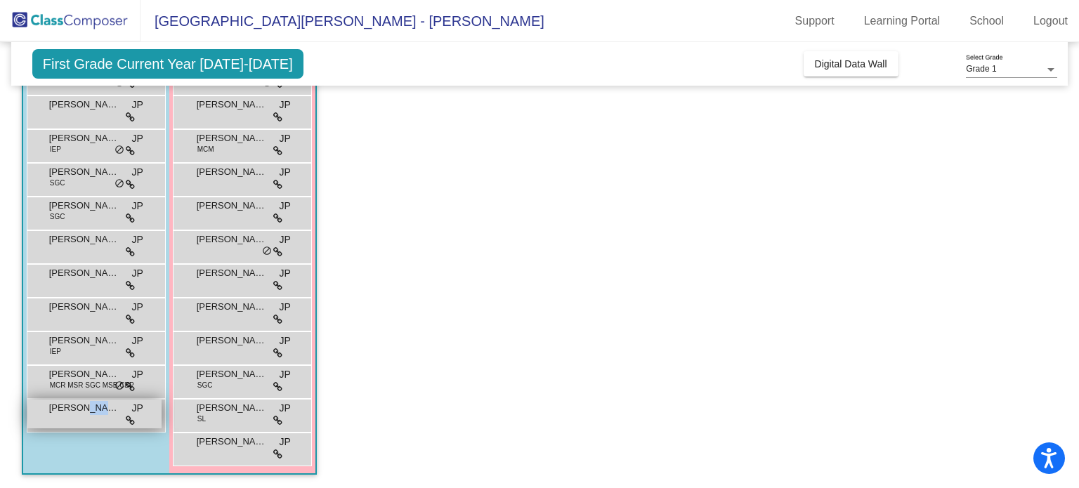
click at [90, 406] on span "Samuel Lacey" at bounding box center [84, 408] width 70 height 14
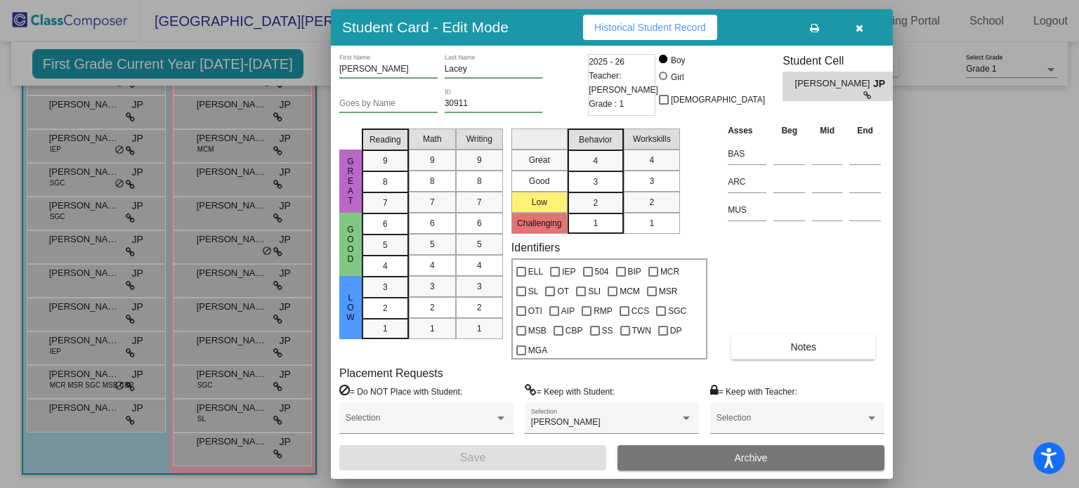
click at [947, 160] on div at bounding box center [539, 244] width 1079 height 488
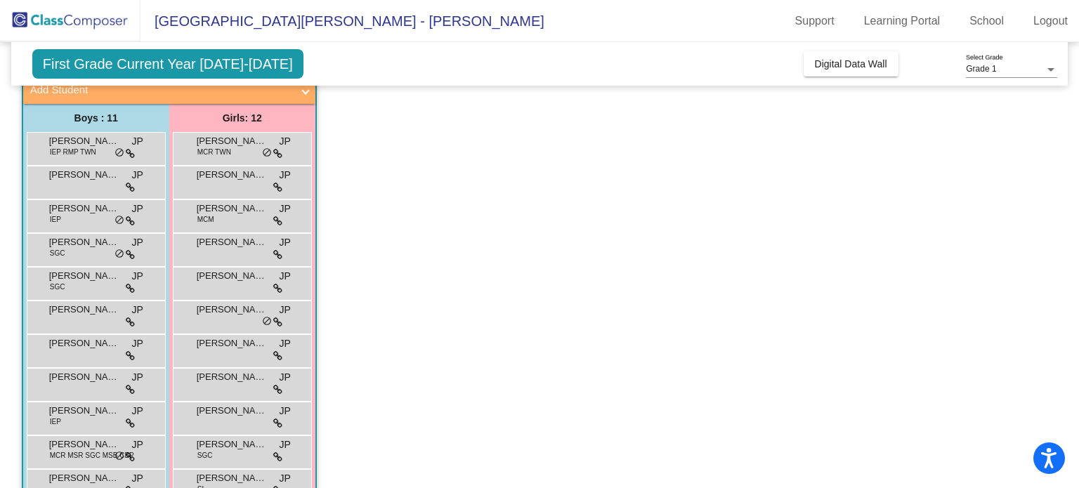
scroll to position [0, 0]
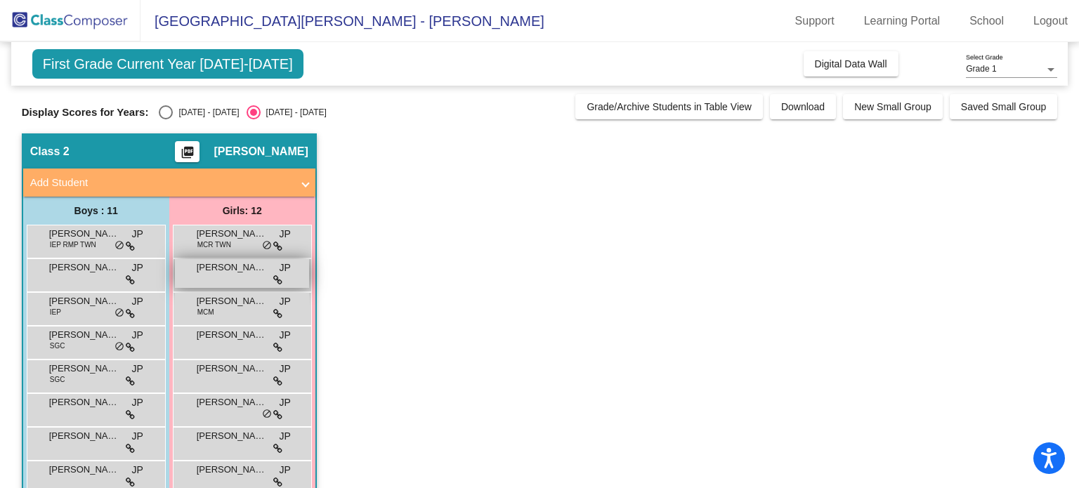
click at [226, 269] on span "Angelina Addanki" at bounding box center [232, 268] width 70 height 14
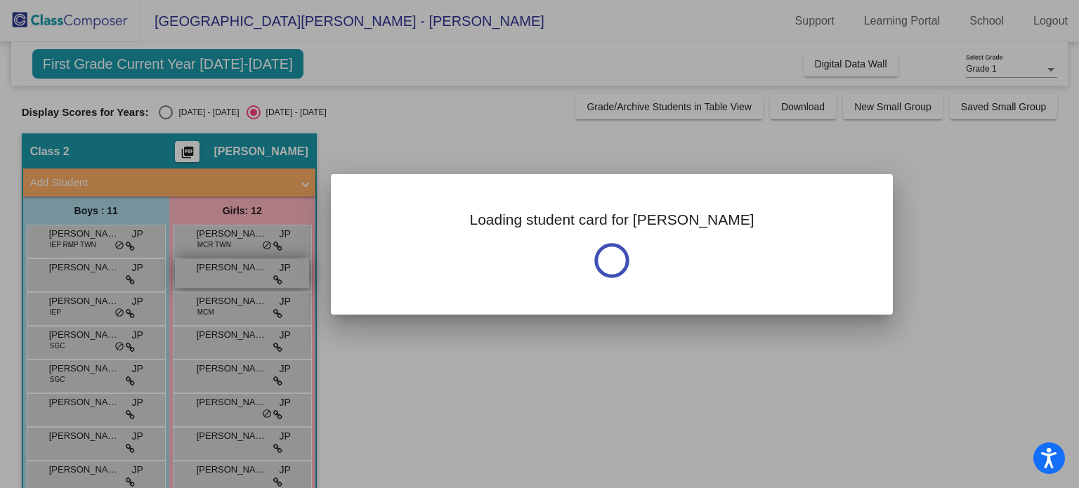
click at [226, 269] on div at bounding box center [539, 244] width 1079 height 488
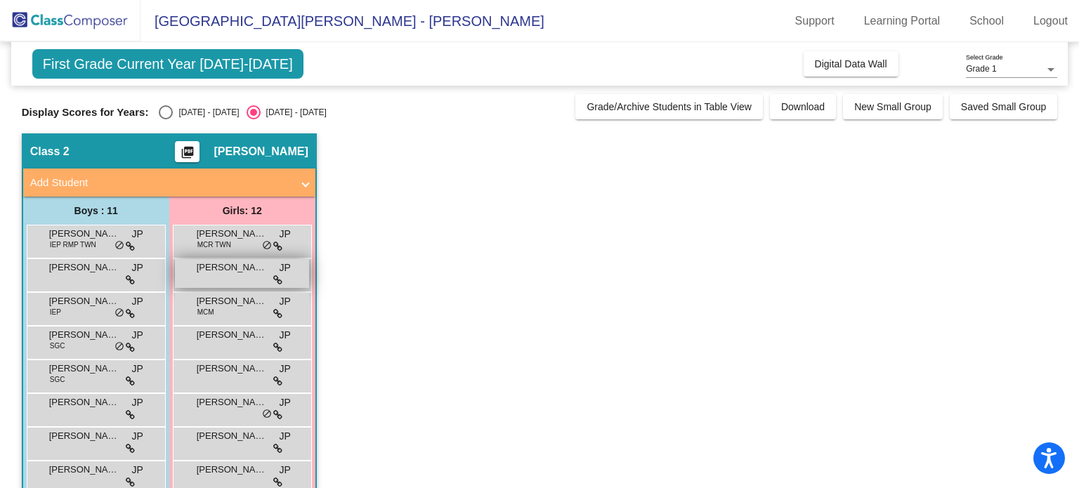
click at [226, 269] on span "Angelina Addanki" at bounding box center [232, 268] width 70 height 14
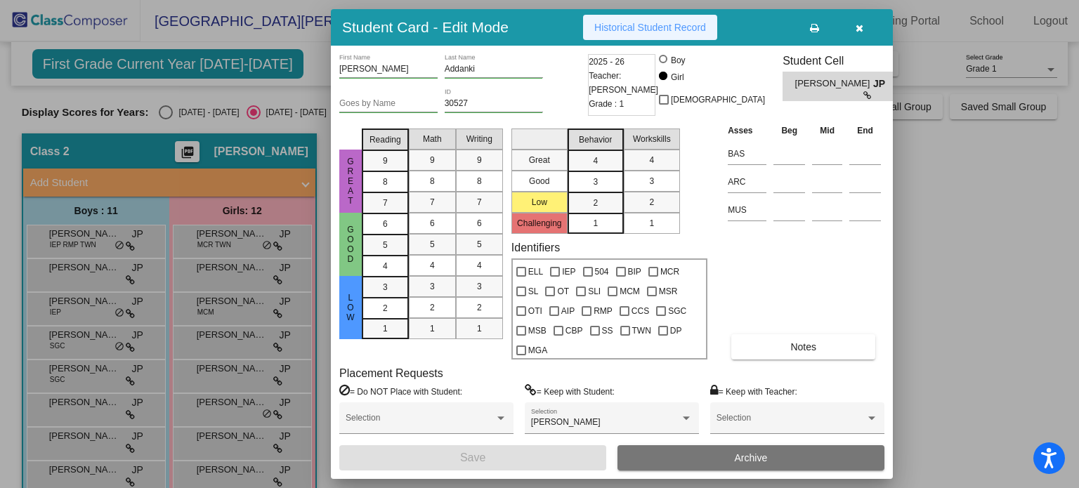
click at [623, 19] on button "Historical Student Record" at bounding box center [650, 27] width 134 height 25
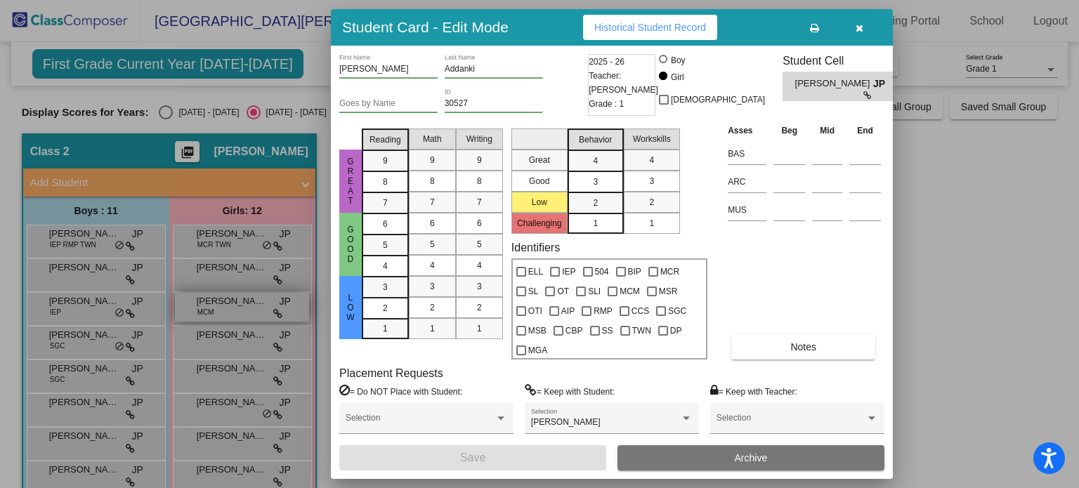
click at [220, 297] on div at bounding box center [539, 244] width 1079 height 488
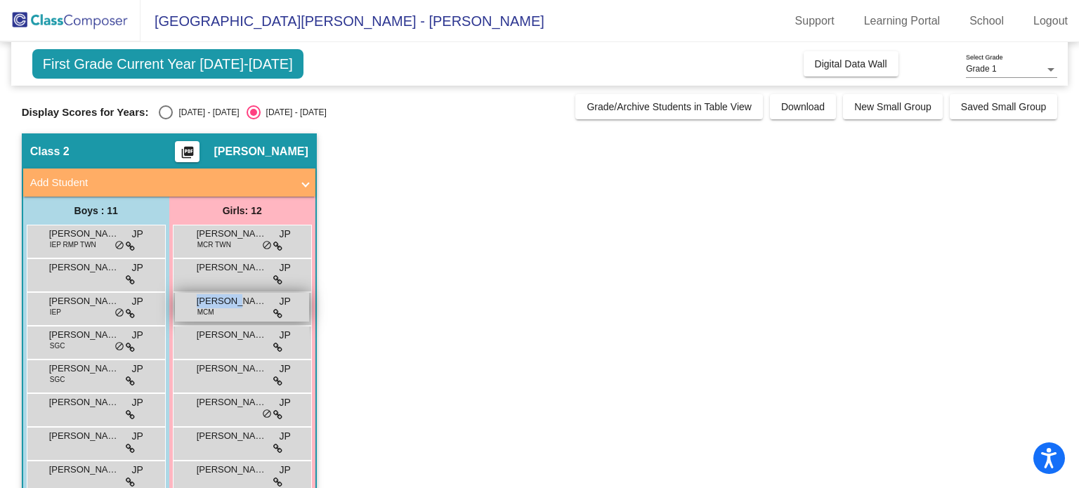
click at [220, 297] on span "Collins Beegle" at bounding box center [232, 301] width 70 height 14
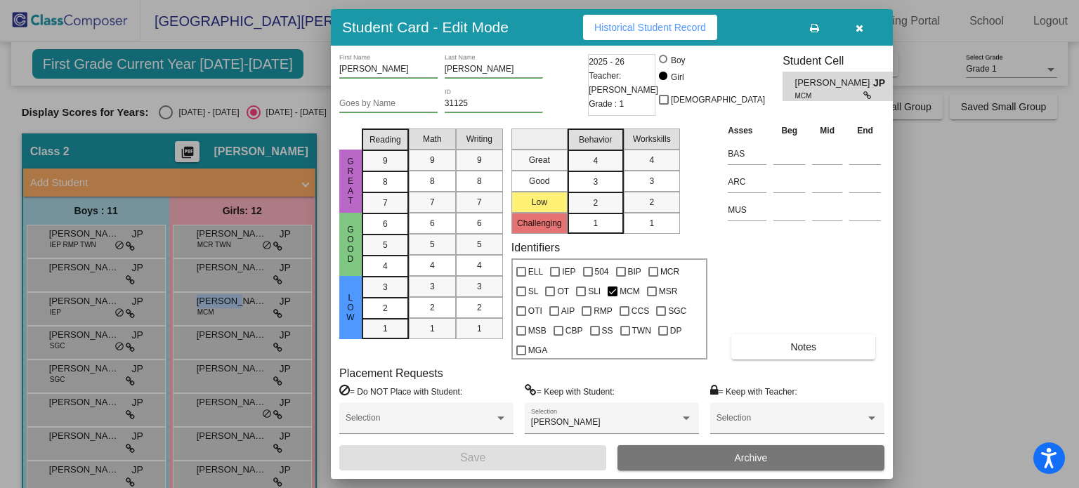
click at [638, 25] on span "Historical Student Record" at bounding box center [651, 27] width 112 height 11
click at [205, 333] on div at bounding box center [539, 244] width 1079 height 488
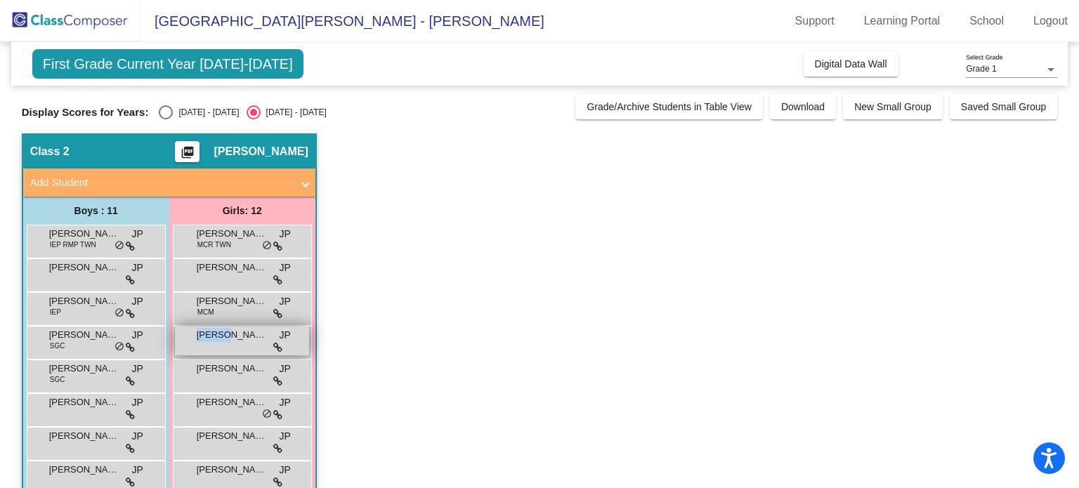
click at [205, 333] on span "Haley Ballou" at bounding box center [232, 335] width 70 height 14
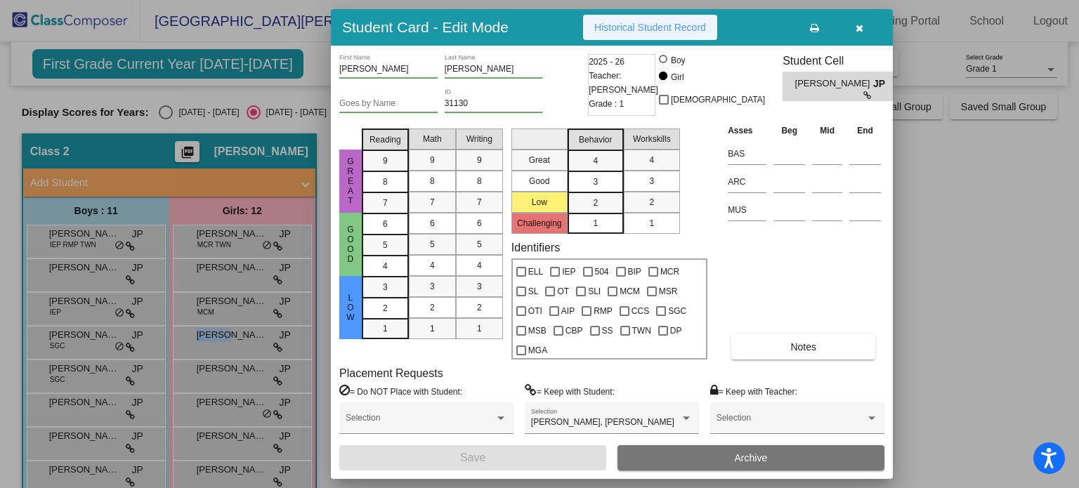
click at [651, 30] on span "Historical Student Record" at bounding box center [651, 27] width 112 height 11
click at [226, 368] on div at bounding box center [539, 244] width 1079 height 488
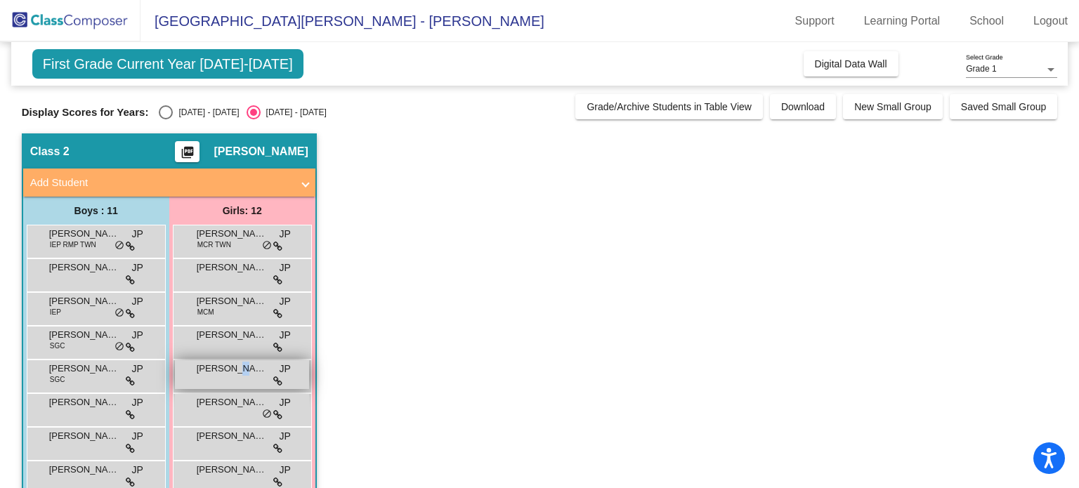
click at [228, 368] on span "Isabella Guran" at bounding box center [232, 369] width 70 height 14
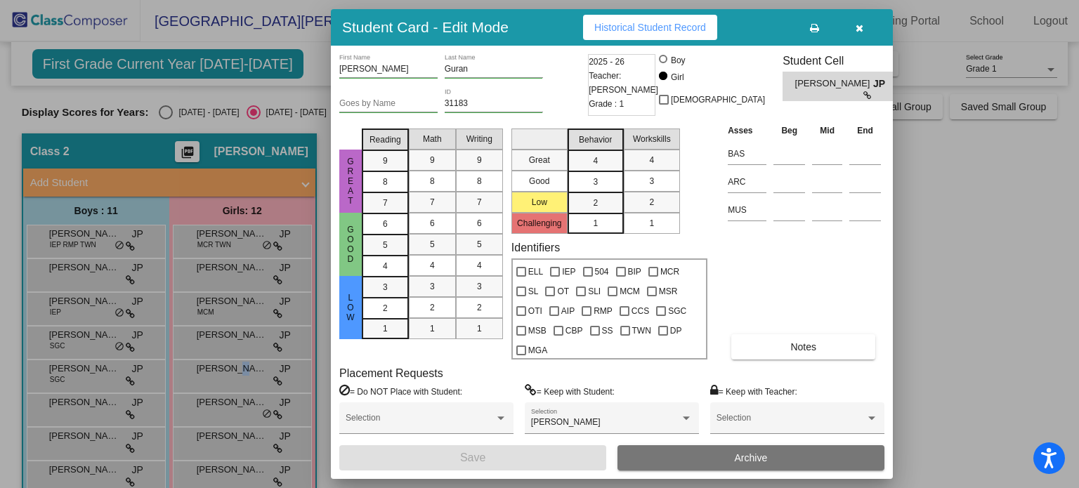
click at [659, 29] on span "Historical Student Record" at bounding box center [651, 27] width 112 height 11
click at [225, 401] on div at bounding box center [539, 244] width 1079 height 488
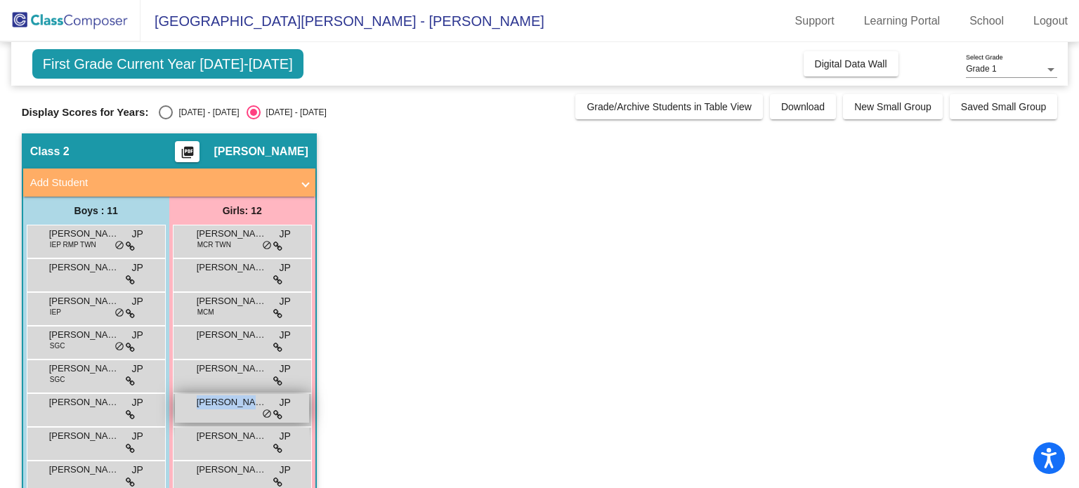
click at [225, 401] on span "Josephine Hovan" at bounding box center [232, 403] width 70 height 14
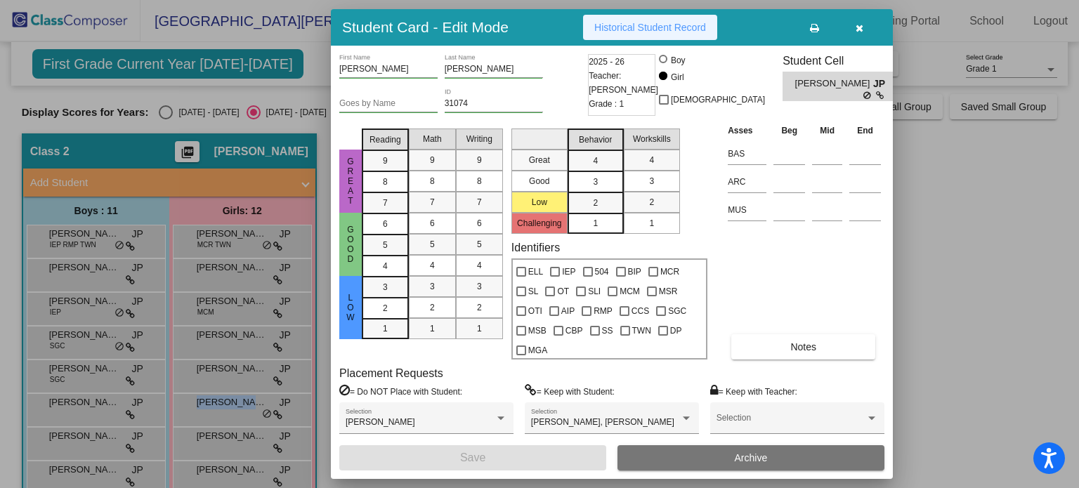
click at [691, 22] on span "Historical Student Record" at bounding box center [651, 27] width 112 height 11
click at [214, 440] on div at bounding box center [539, 244] width 1079 height 488
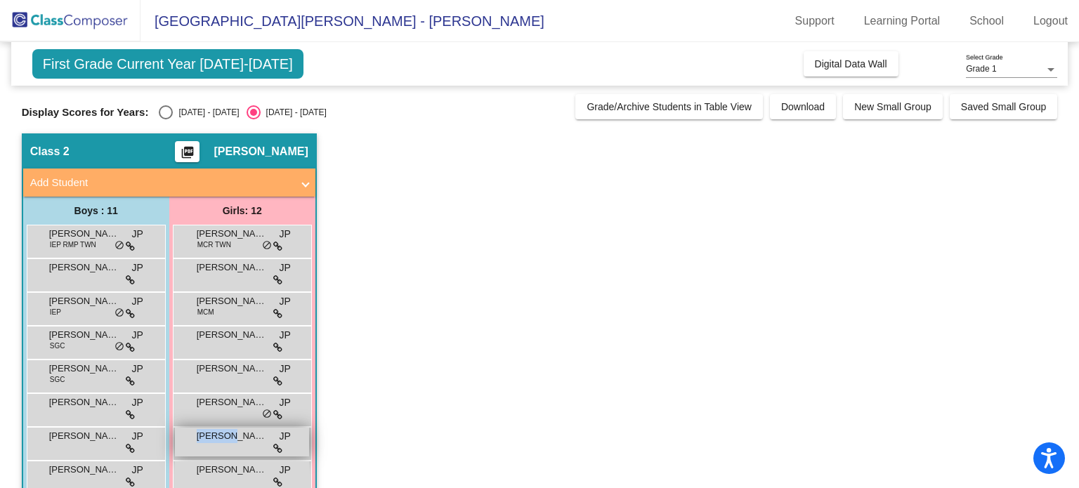
click at [214, 438] on span "Madison Bishop" at bounding box center [232, 436] width 70 height 14
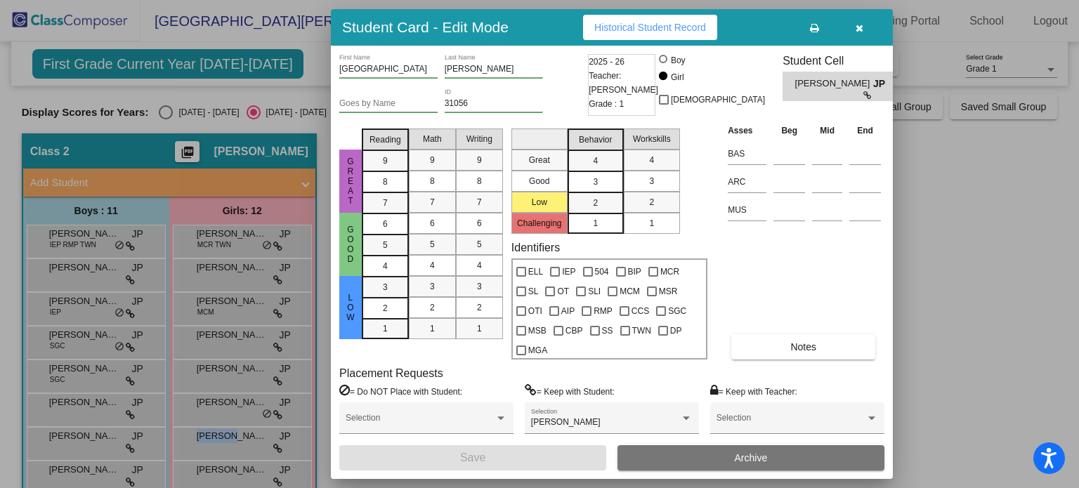
click at [682, 18] on button "Historical Student Record" at bounding box center [650, 27] width 134 height 25
click at [970, 223] on div at bounding box center [539, 244] width 1079 height 488
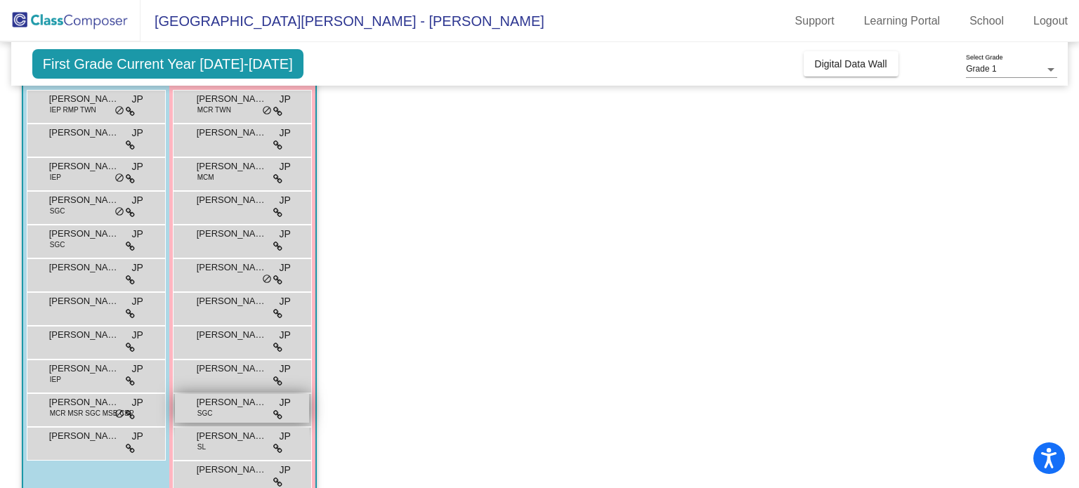
scroll to position [141, 0]
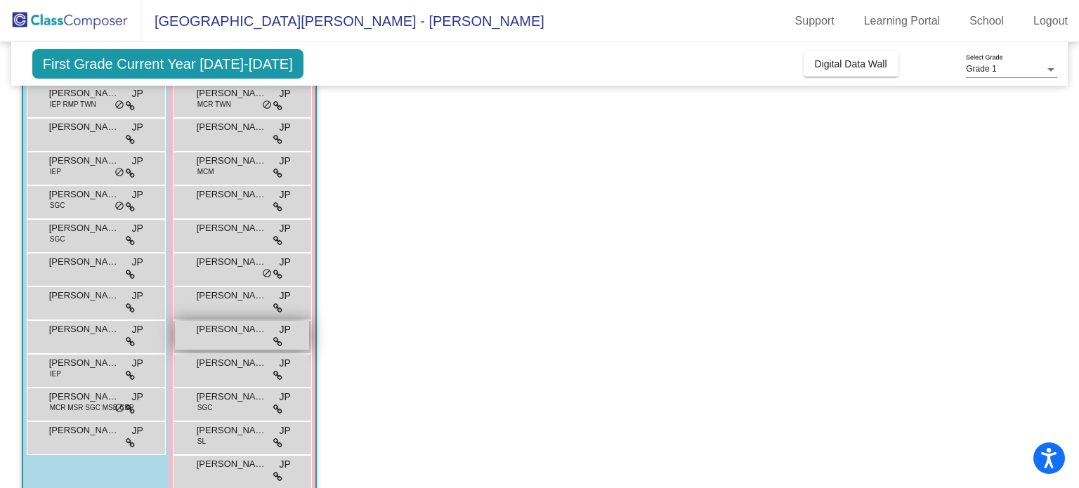
click at [233, 327] on span "Meena Beushausen" at bounding box center [232, 330] width 70 height 14
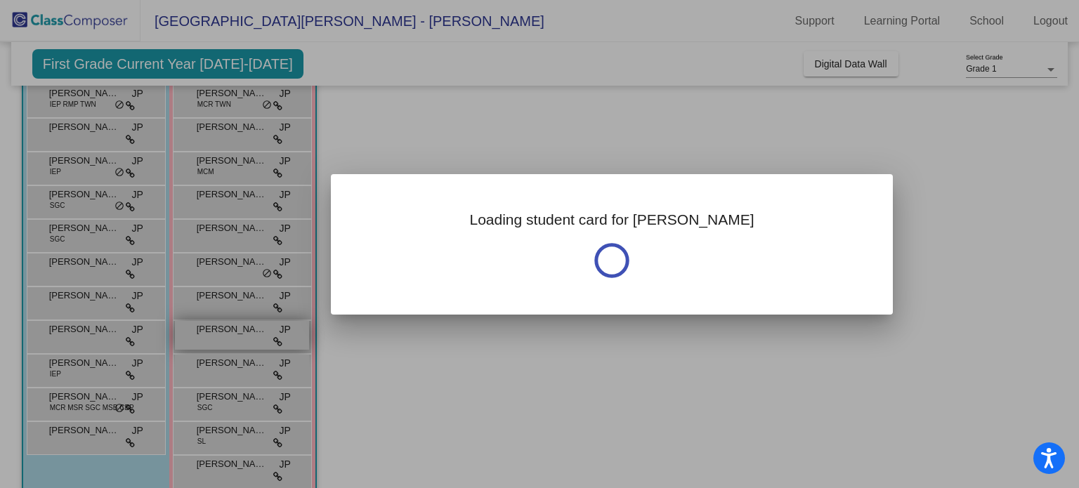
click at [233, 327] on div at bounding box center [539, 244] width 1079 height 488
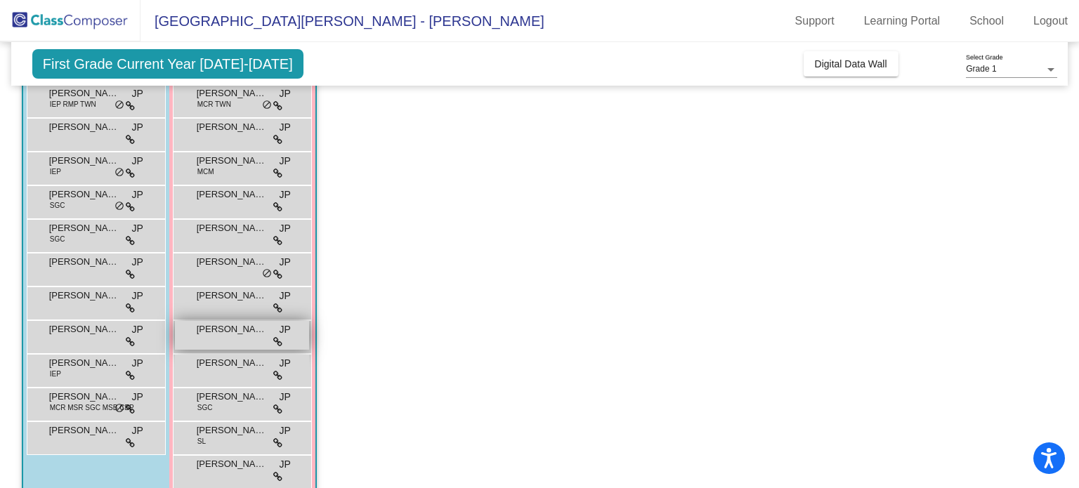
click at [234, 327] on span "Meena Beushausen" at bounding box center [232, 330] width 70 height 14
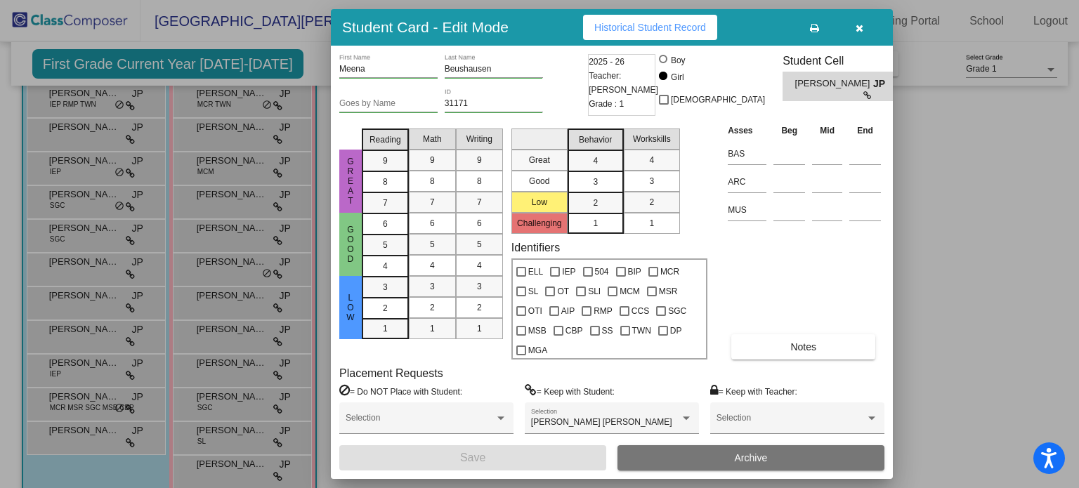
click at [679, 29] on span "Historical Student Record" at bounding box center [651, 27] width 112 height 11
click at [254, 361] on div at bounding box center [539, 244] width 1079 height 488
click at [254, 360] on span "Penelope Araps" at bounding box center [232, 363] width 70 height 14
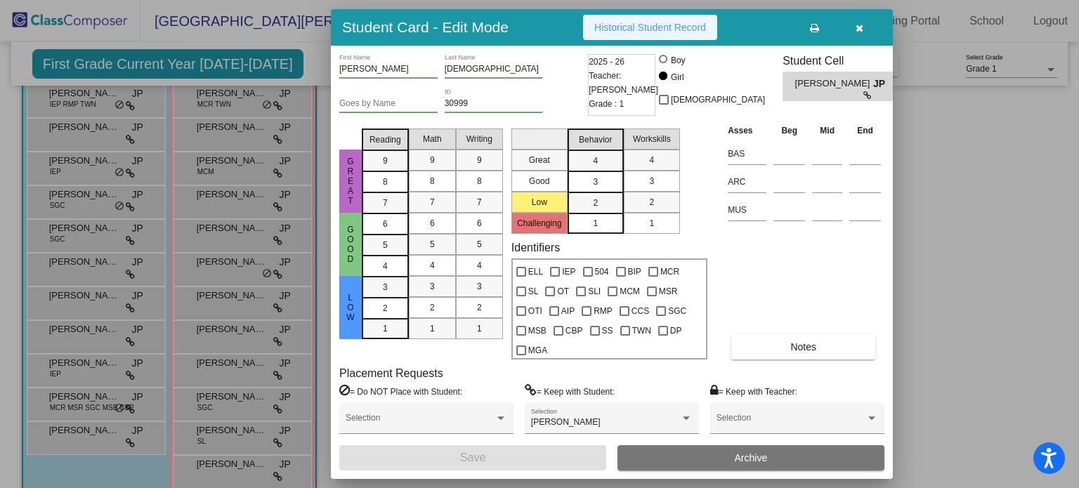
click at [687, 27] on span "Historical Student Record" at bounding box center [651, 27] width 112 height 11
click at [245, 396] on div at bounding box center [539, 244] width 1079 height 488
click at [245, 396] on span "Scarlett Butcher" at bounding box center [232, 397] width 70 height 14
click at [687, 25] on span "Historical Student Record" at bounding box center [651, 27] width 112 height 11
click at [215, 432] on div at bounding box center [539, 244] width 1079 height 488
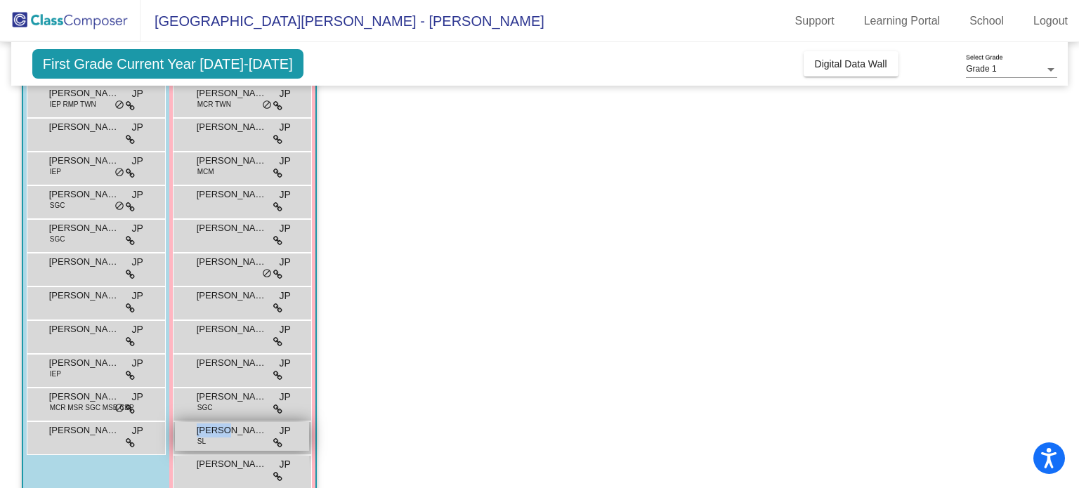
click at [215, 432] on span "Susan Hay" at bounding box center [232, 431] width 70 height 14
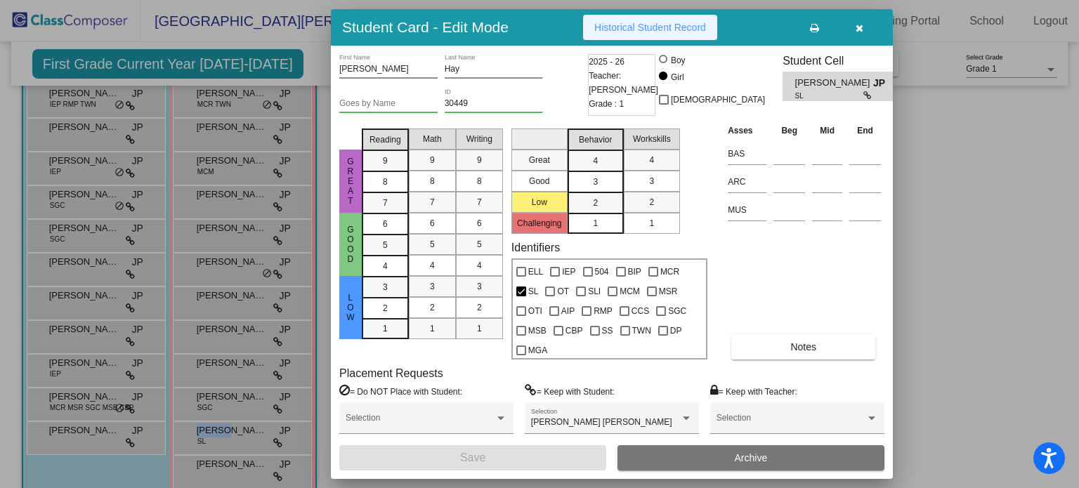
click at [680, 27] on span "Historical Student Record" at bounding box center [651, 27] width 112 height 11
click at [227, 464] on div at bounding box center [539, 244] width 1079 height 488
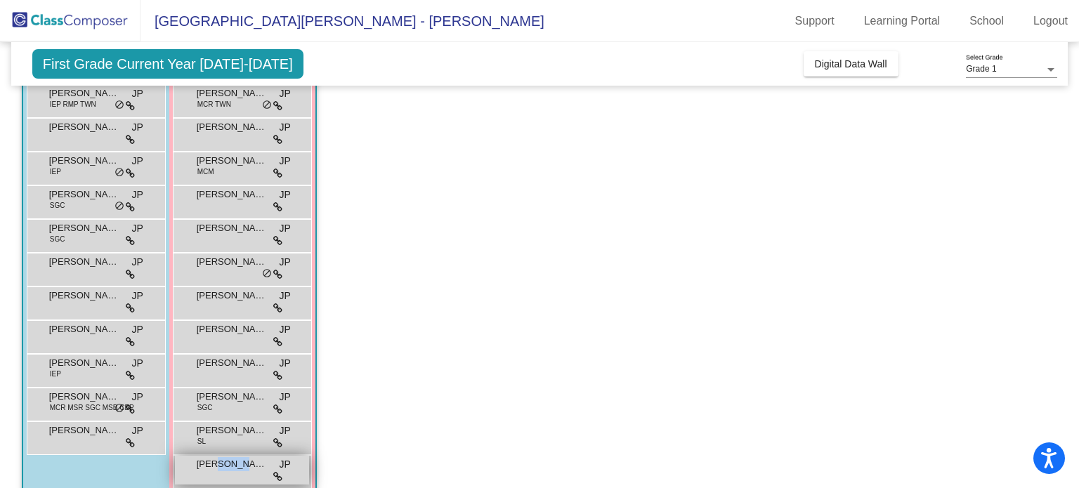
click at [226, 464] on span "Zoe Quinn" at bounding box center [232, 465] width 70 height 14
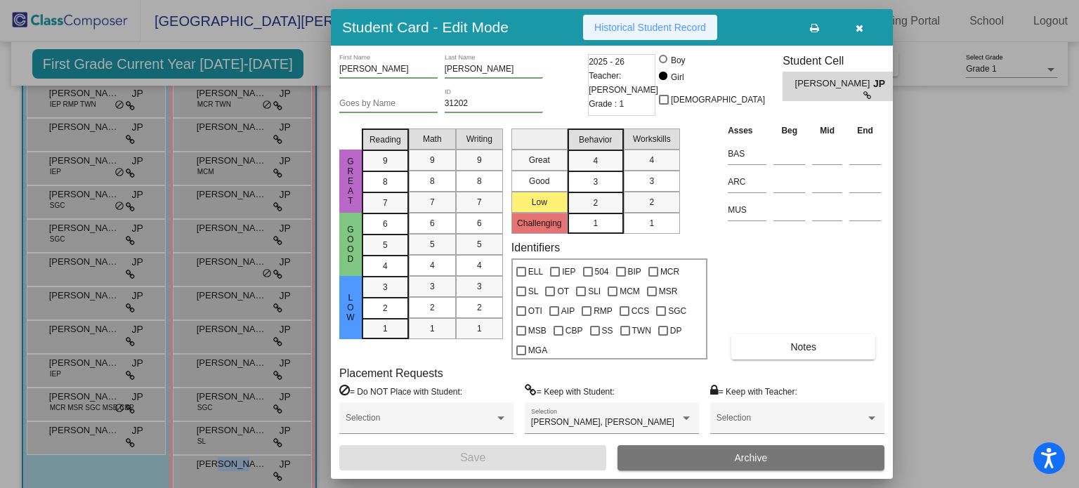
click at [682, 22] on span "Historical Student Record" at bounding box center [651, 27] width 112 height 11
